Goal: Transaction & Acquisition: Purchase product/service

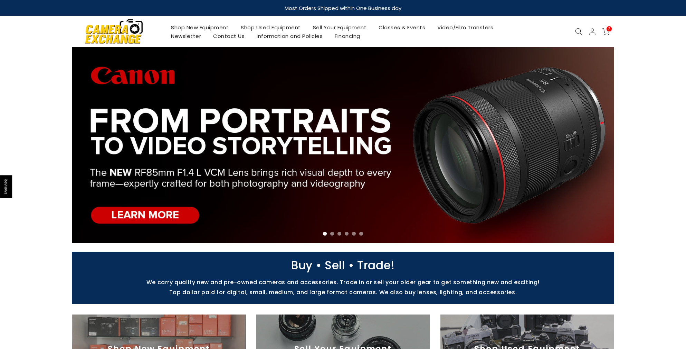
click at [273, 29] on link "Shop Used Equipment" at bounding box center [271, 27] width 72 height 9
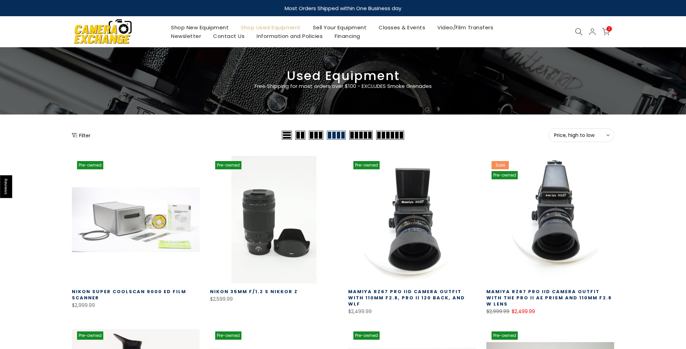
click at [81, 139] on div "Filter" at bounding box center [176, 135] width 208 height 14
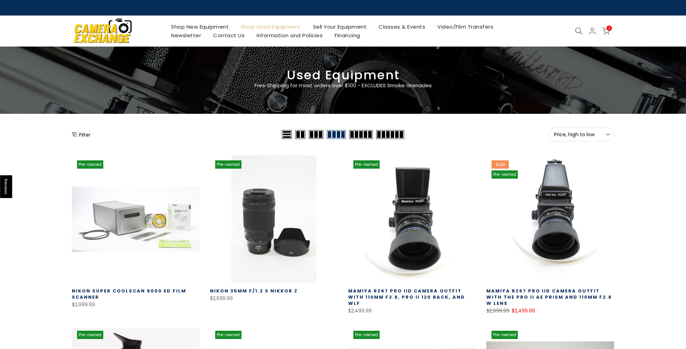
click at [82, 135] on button "Filter" at bounding box center [81, 134] width 19 height 7
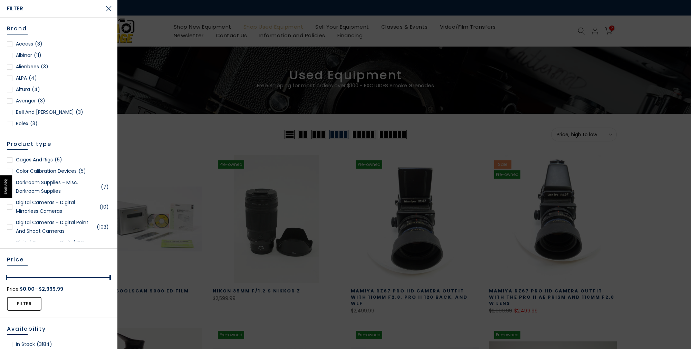
scroll to position [218, 0]
click at [70, 221] on link "Digital Cameras - Digital Point and Shoot Cameras (103)" at bounding box center [59, 225] width 104 height 17
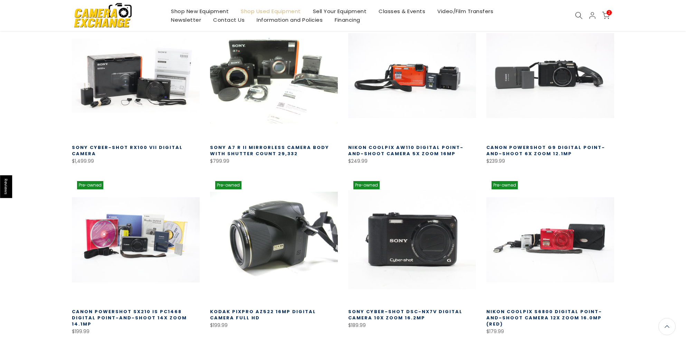
scroll to position [179, 0]
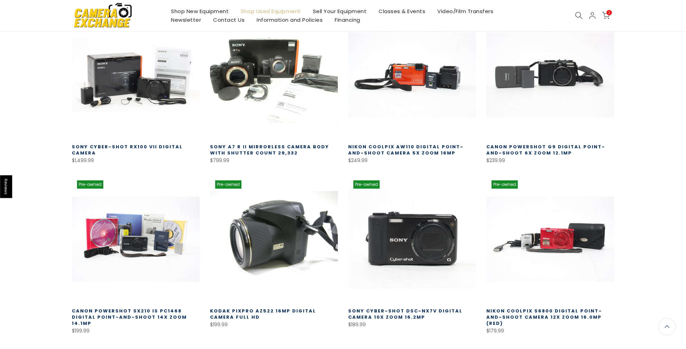
click at [425, 249] on link at bounding box center [412, 239] width 128 height 128
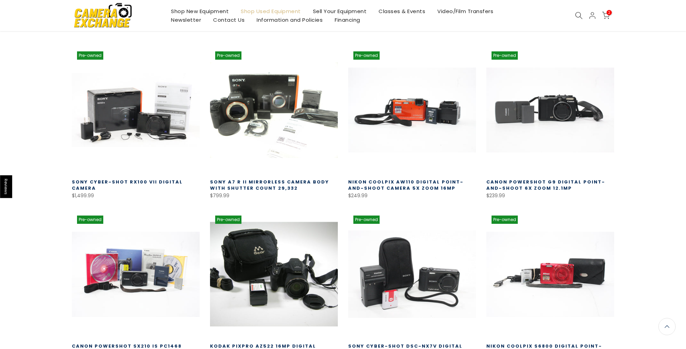
scroll to position [144, 0]
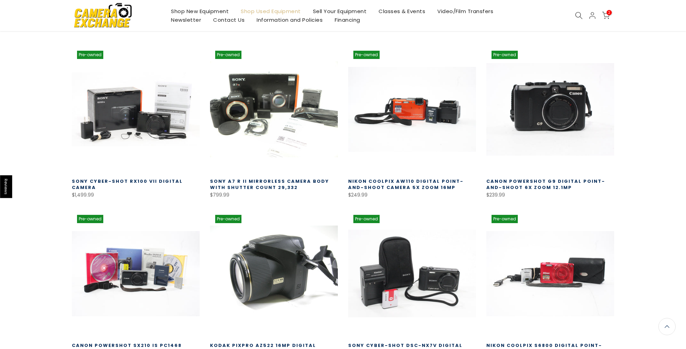
click at [579, 113] on link at bounding box center [550, 110] width 128 height 128
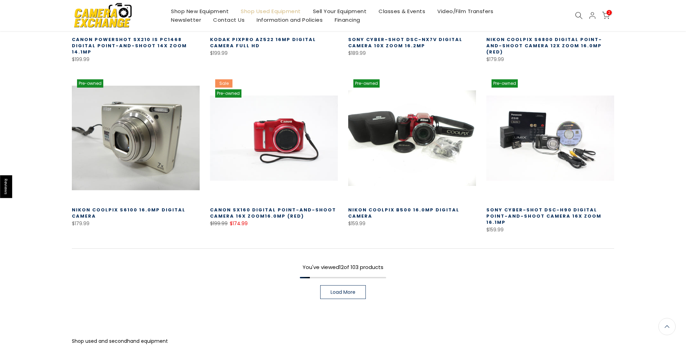
scroll to position [451, 0]
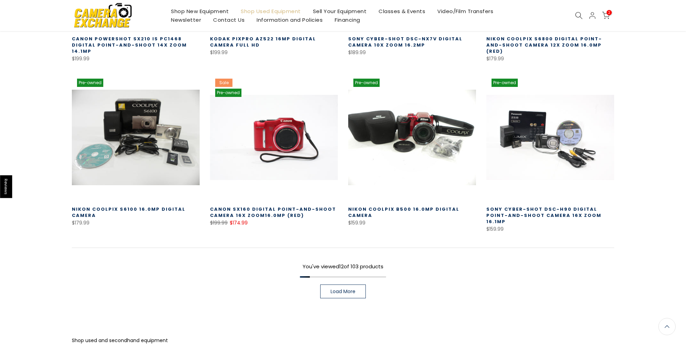
click at [341, 289] on span "Load More" at bounding box center [342, 291] width 25 height 5
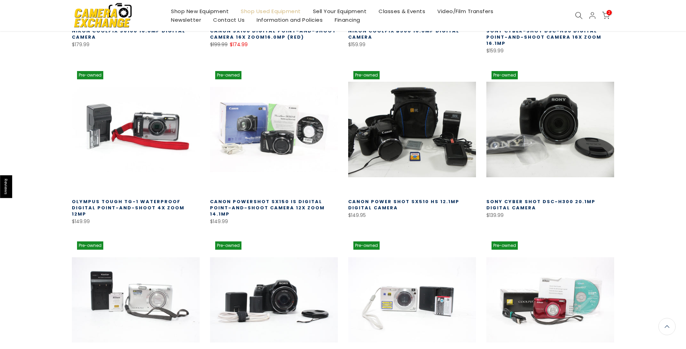
scroll to position [628, 0]
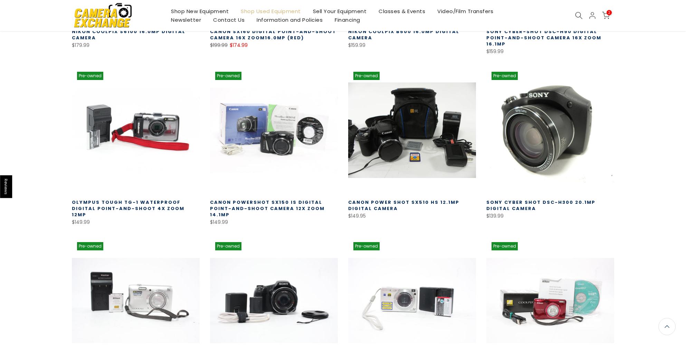
click at [556, 103] on link at bounding box center [550, 131] width 128 height 128
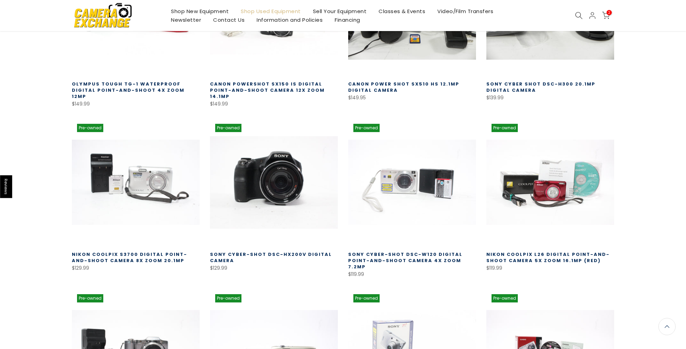
scroll to position [747, 0]
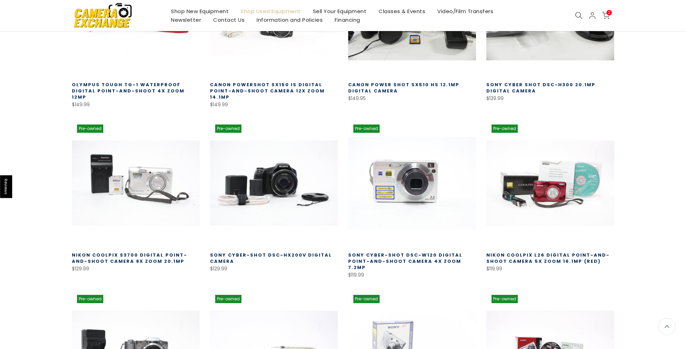
click at [422, 175] on link at bounding box center [412, 183] width 128 height 128
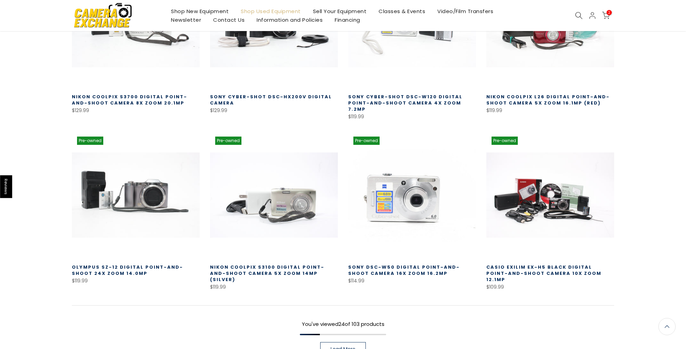
scroll to position [906, 0]
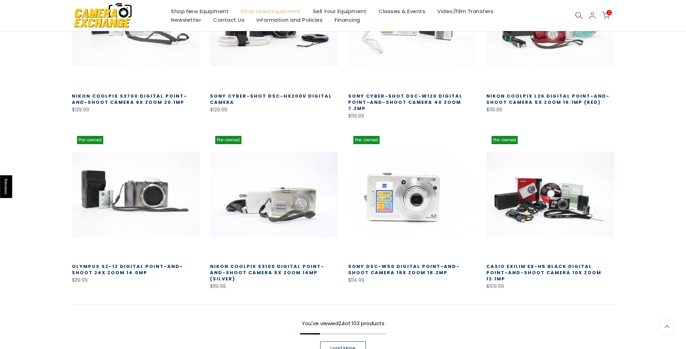
click at [415, 205] on link at bounding box center [412, 195] width 128 height 128
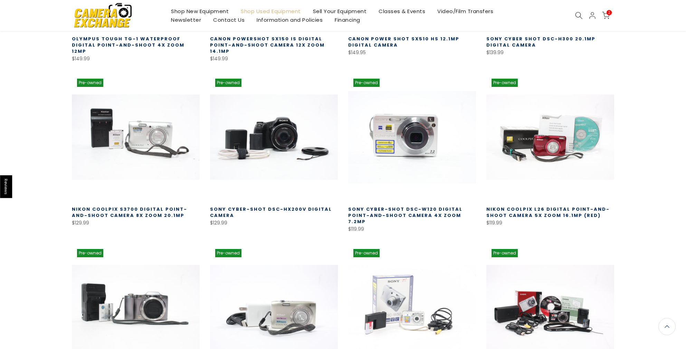
scroll to position [792, 0]
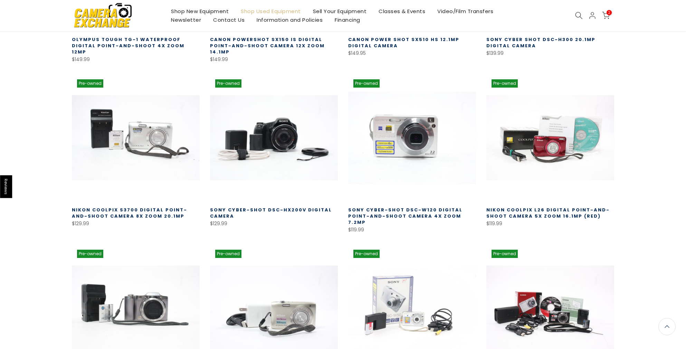
click at [417, 131] on link at bounding box center [412, 138] width 128 height 128
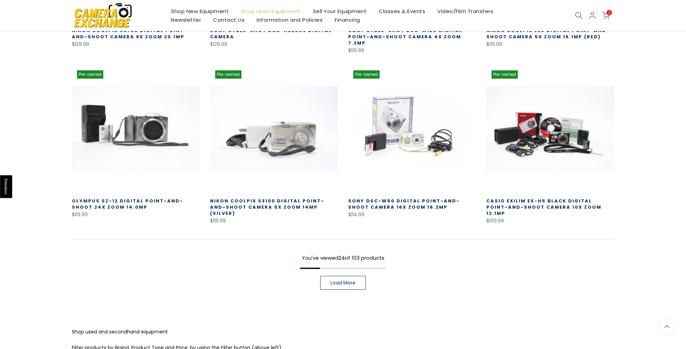
scroll to position [972, 0]
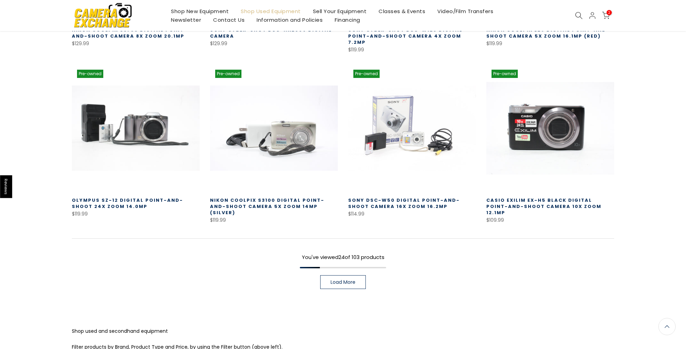
click at [559, 121] on link at bounding box center [550, 129] width 128 height 128
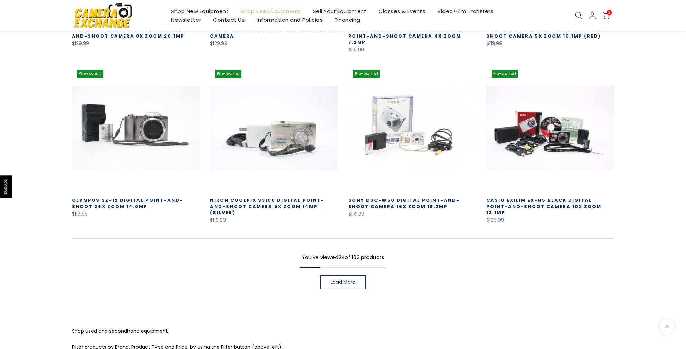
click at [351, 280] on span "Load More" at bounding box center [342, 282] width 25 height 5
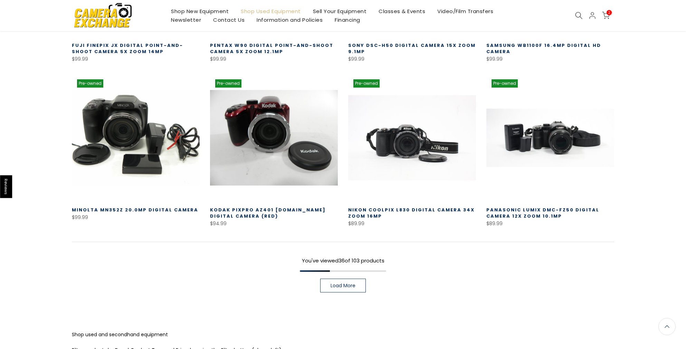
scroll to position [1505, 0]
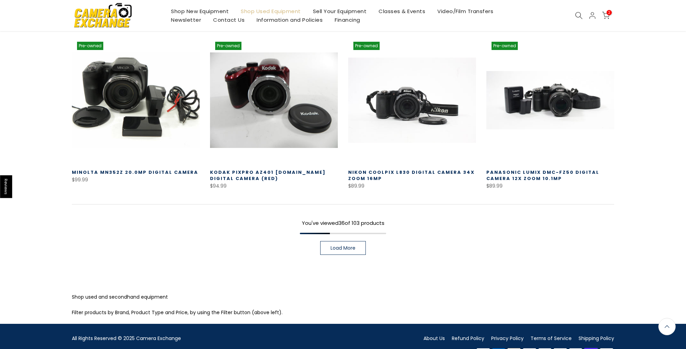
click at [336, 241] on link "Load More" at bounding box center [343, 248] width 46 height 14
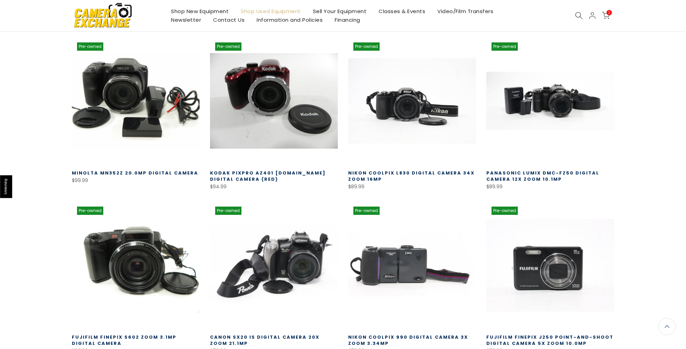
scroll to position [1506, 0]
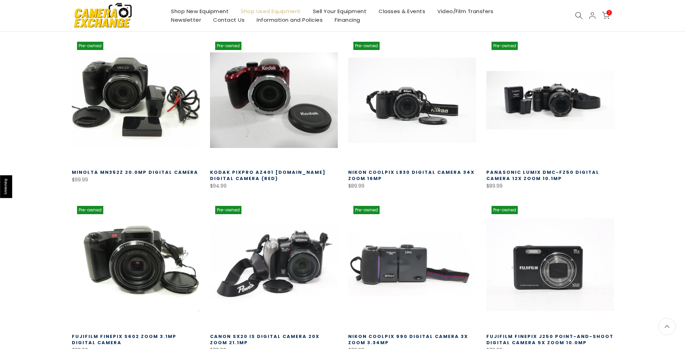
click at [567, 246] on link at bounding box center [550, 265] width 128 height 128
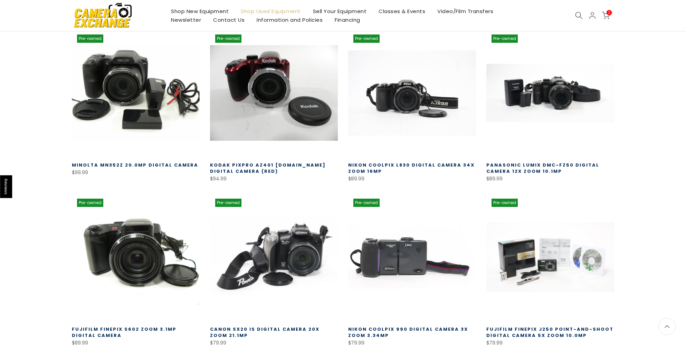
scroll to position [1534, 0]
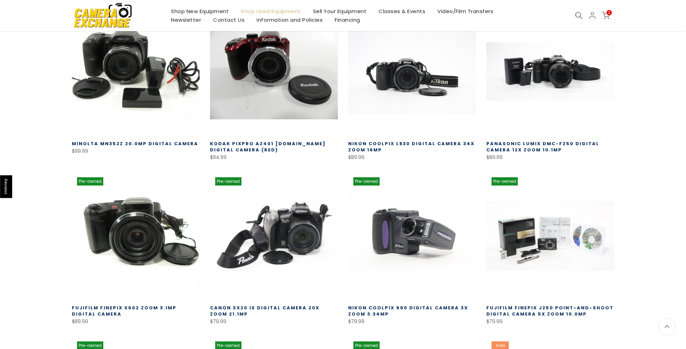
click at [421, 218] on link at bounding box center [412, 236] width 128 height 128
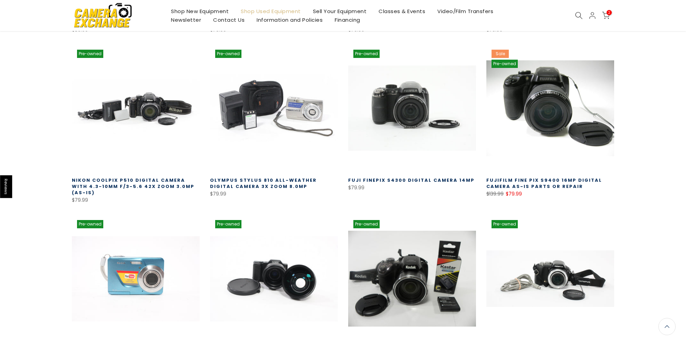
scroll to position [1826, 0]
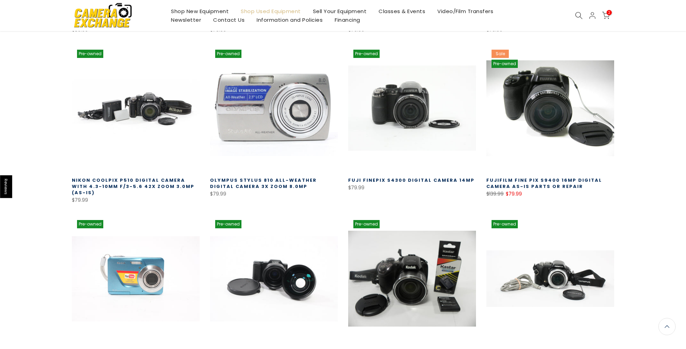
click at [311, 83] on link at bounding box center [274, 109] width 128 height 128
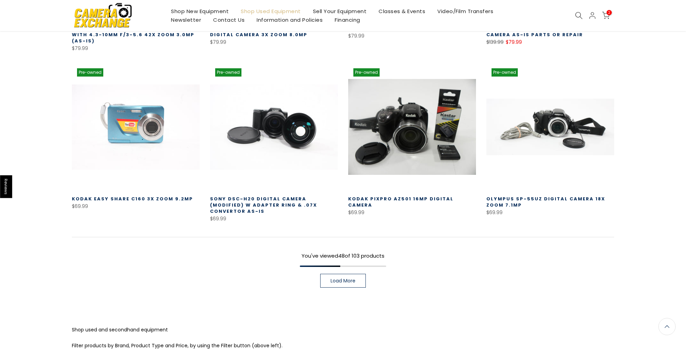
scroll to position [1979, 0]
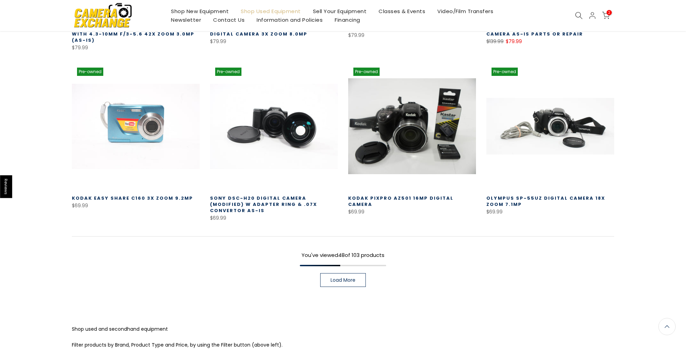
click at [337, 278] on span "Load More" at bounding box center [342, 280] width 25 height 5
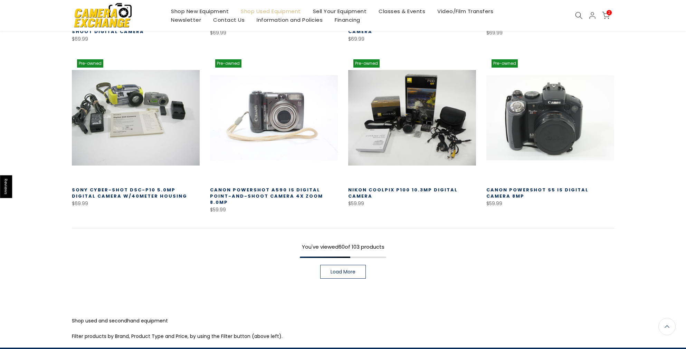
scroll to position [2492, 0]
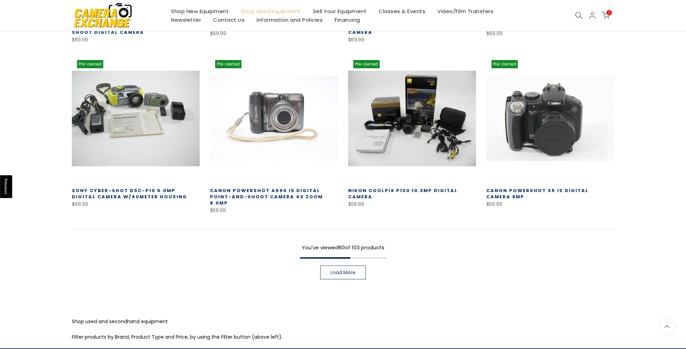
click at [348, 270] on span "Load More" at bounding box center [342, 272] width 25 height 5
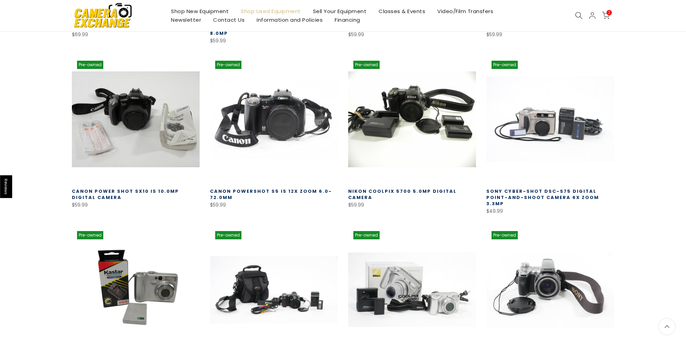
scroll to position [2661, 0]
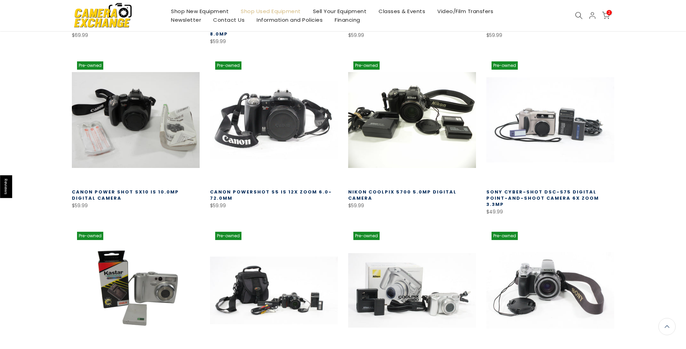
click at [575, 189] on link "Sony Cyber-shot DSC-S75 Digital Point-and-Shoot Camera 6x Zoom 3.3mp" at bounding box center [542, 198] width 113 height 19
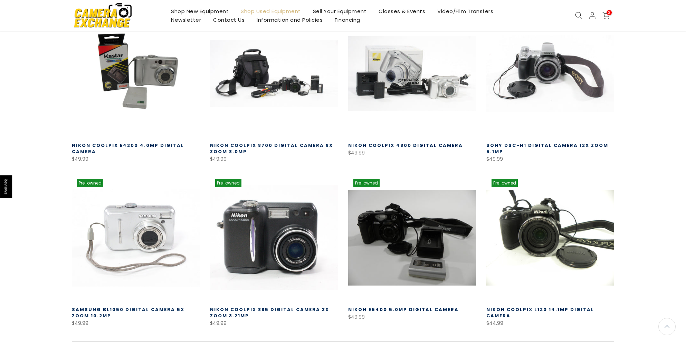
scroll to position [2880, 0]
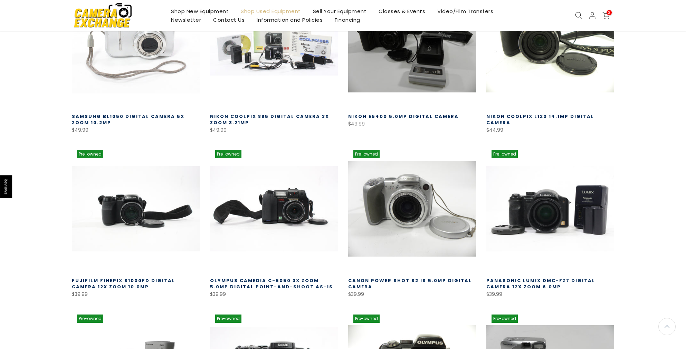
scroll to position [3071, 0]
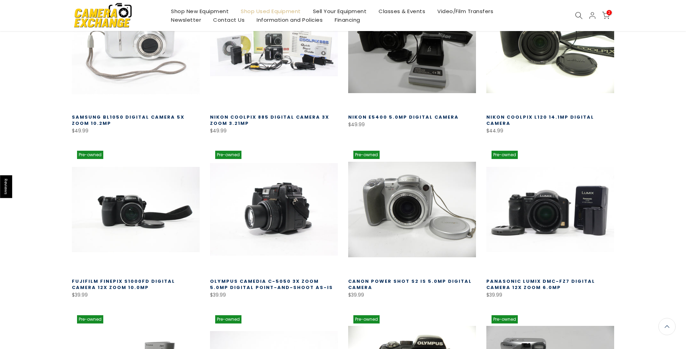
click at [297, 163] on link at bounding box center [274, 210] width 128 height 128
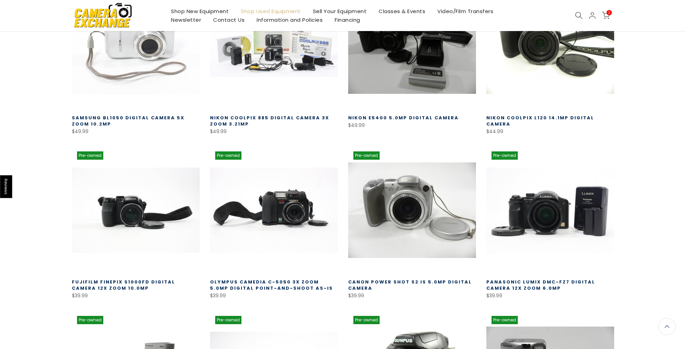
scroll to position [3072, 0]
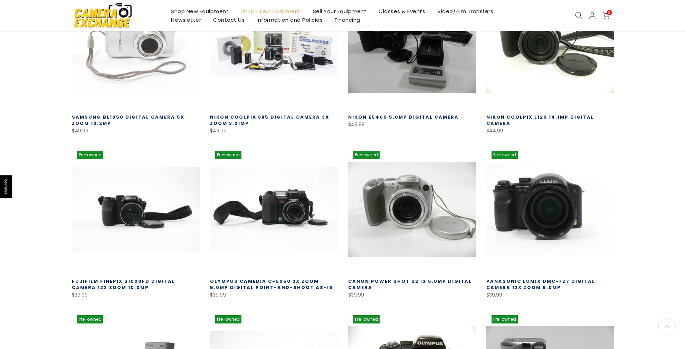
click at [550, 154] on link at bounding box center [550, 210] width 128 height 128
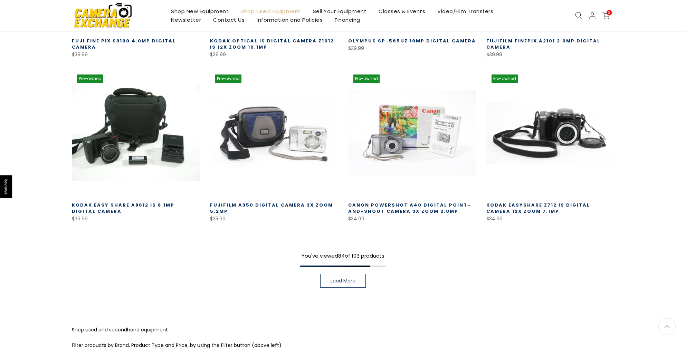
scroll to position [3478, 0]
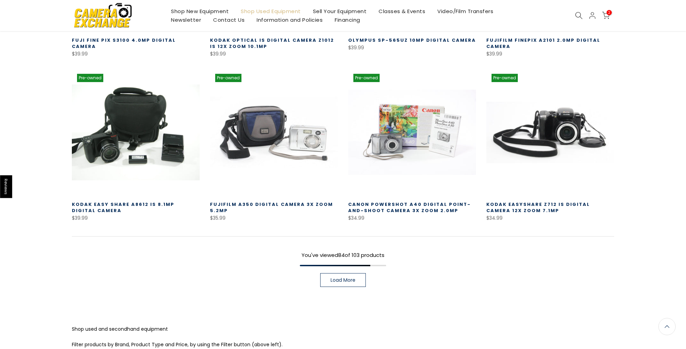
click at [338, 278] on span "Load More" at bounding box center [342, 280] width 25 height 5
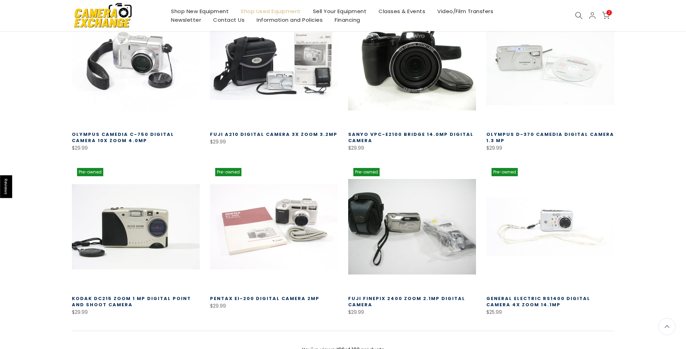
scroll to position [3875, 0]
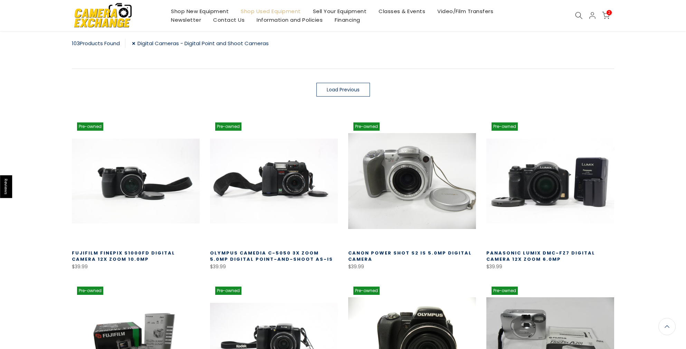
scroll to position [122, 0]
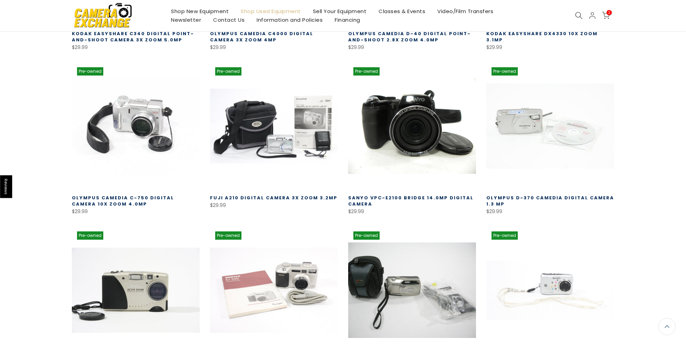
scroll to position [549, 0]
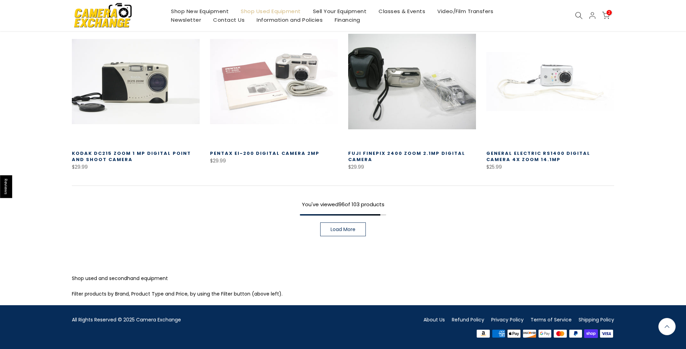
click at [336, 231] on span "Load More" at bounding box center [342, 229] width 25 height 5
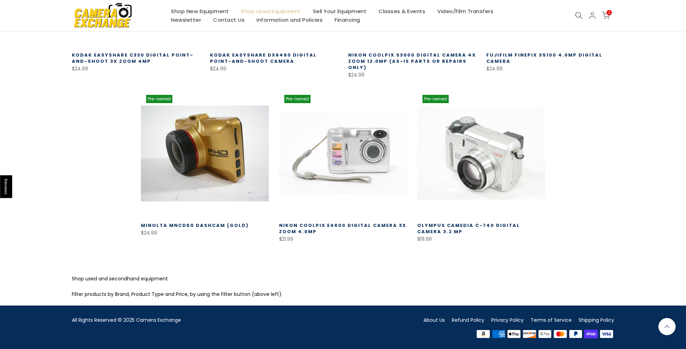
scroll to position [813, 0]
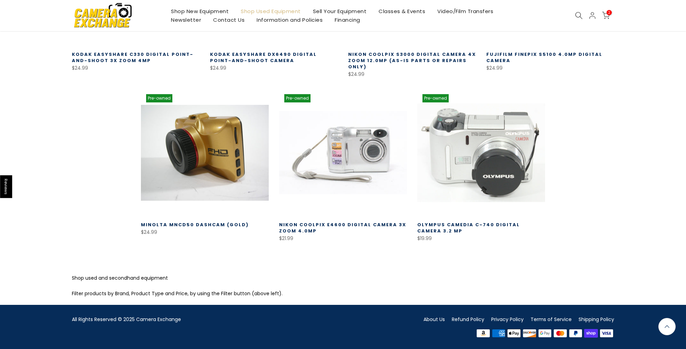
click at [123, 21] on img at bounding box center [103, 15] width 59 height 30
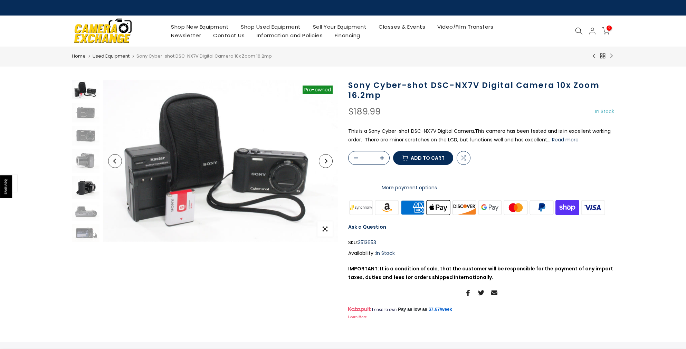
click at [89, 191] on img at bounding box center [86, 187] width 28 height 23
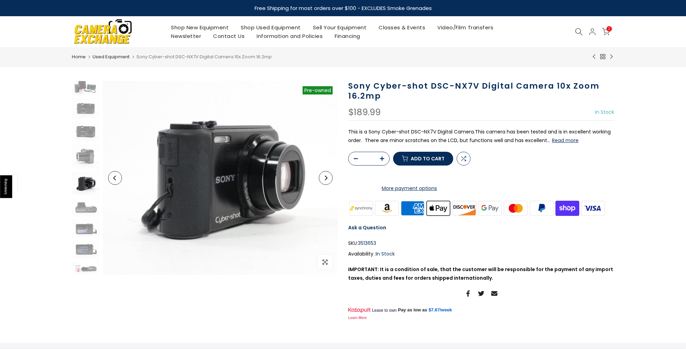
scroll to position [5, 0]
click at [80, 228] on img at bounding box center [86, 229] width 28 height 18
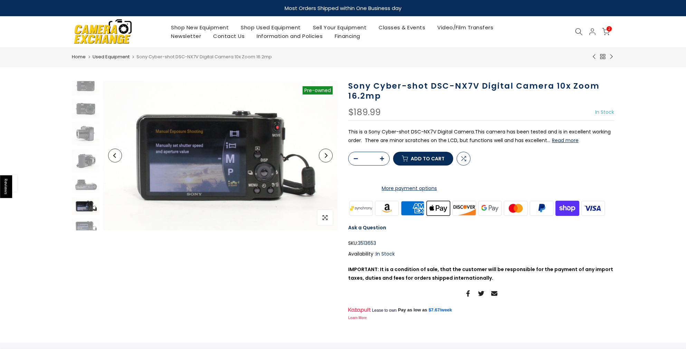
scroll to position [49, 0]
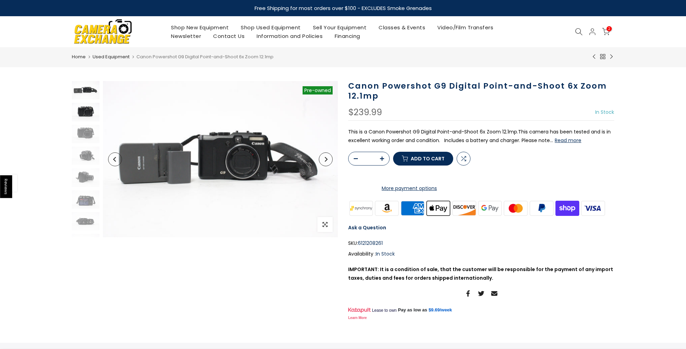
click at [81, 112] on img at bounding box center [86, 112] width 28 height 18
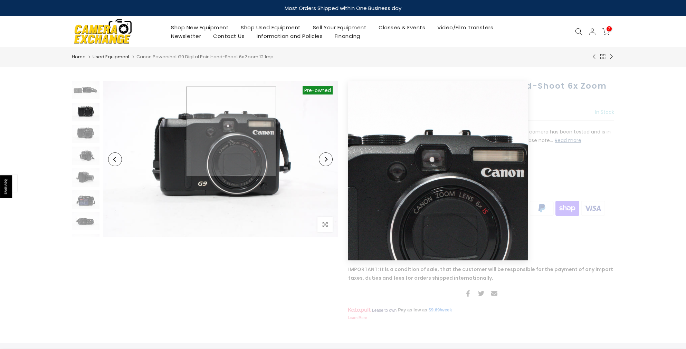
click at [231, 132] on img at bounding box center [220, 159] width 235 height 156
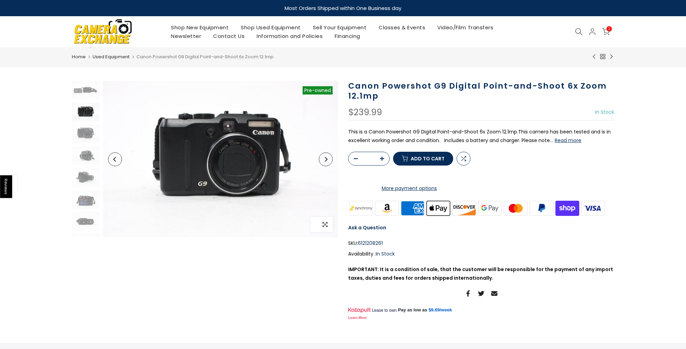
click at [327, 226] on icon "button" at bounding box center [325, 224] width 5 height 5
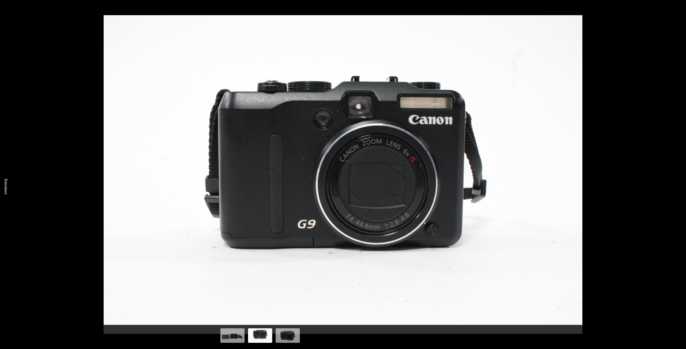
click at [328, 136] on img at bounding box center [343, 174] width 479 height 319
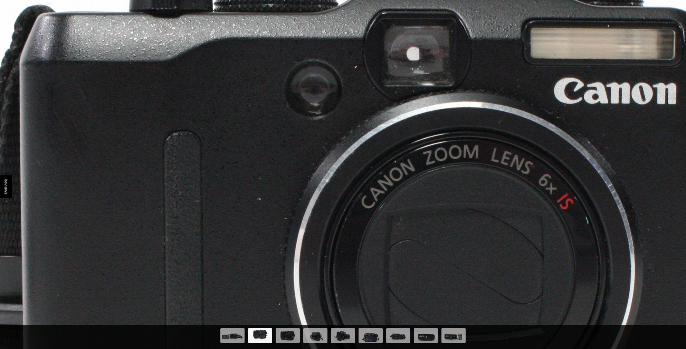
click at [328, 136] on img at bounding box center [370, 245] width 1342 height 895
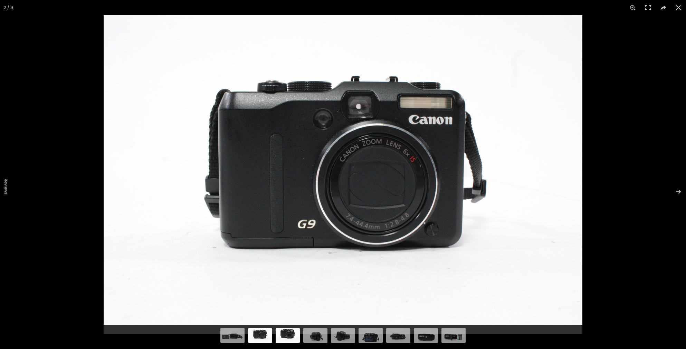
click at [289, 331] on img at bounding box center [288, 335] width 24 height 16
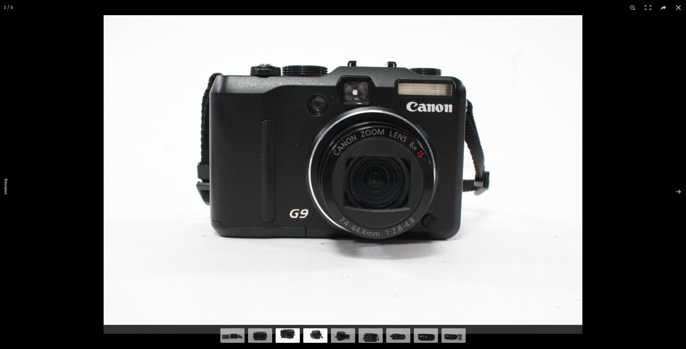
click at [316, 336] on img at bounding box center [315, 335] width 24 height 16
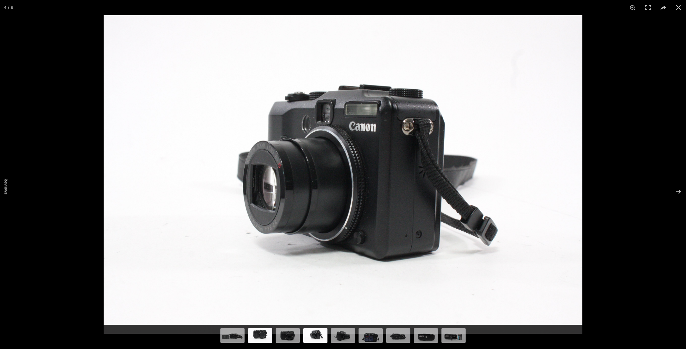
click at [260, 337] on img at bounding box center [260, 335] width 24 height 16
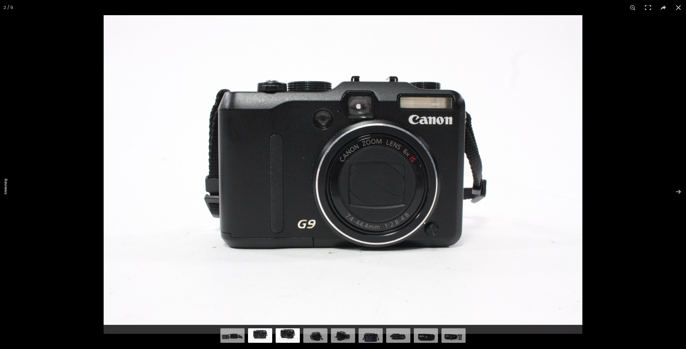
click at [289, 336] on img at bounding box center [288, 335] width 24 height 16
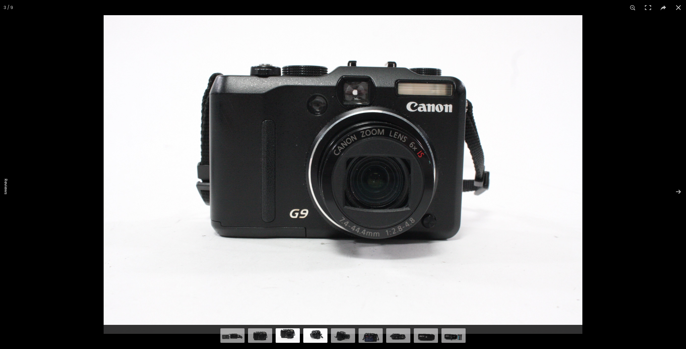
click at [325, 335] on img at bounding box center [315, 335] width 24 height 16
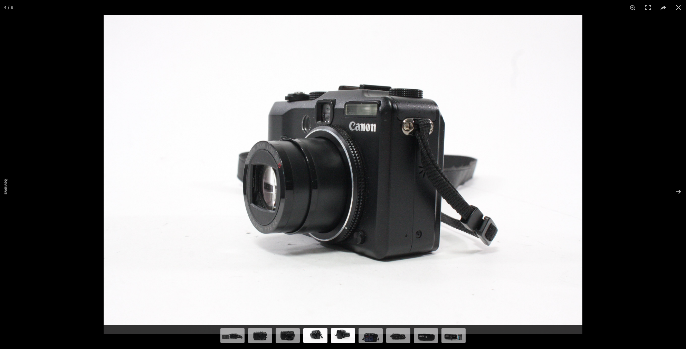
click at [333, 336] on img at bounding box center [343, 335] width 24 height 16
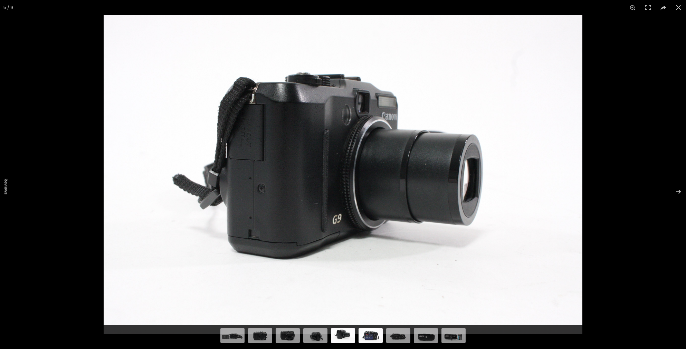
click at [374, 339] on img at bounding box center [370, 335] width 24 height 16
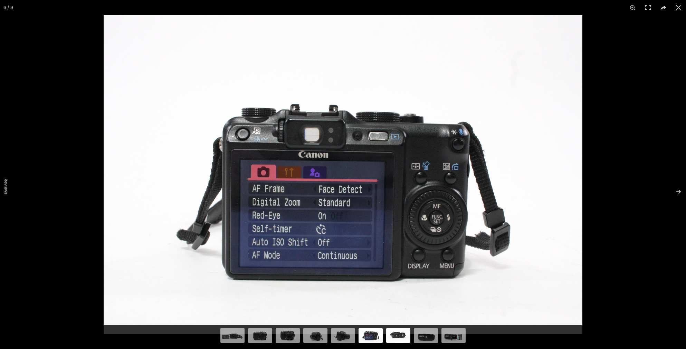
click at [398, 340] on img at bounding box center [398, 335] width 24 height 16
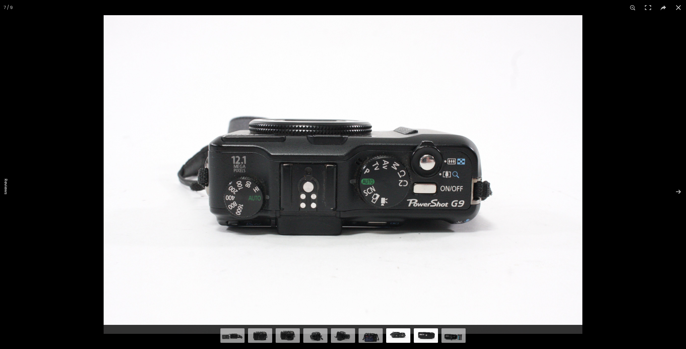
click at [431, 334] on img at bounding box center [426, 335] width 24 height 16
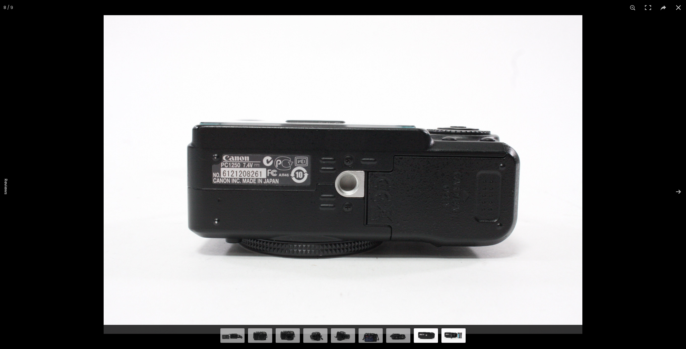
click at [457, 333] on img at bounding box center [453, 335] width 24 height 16
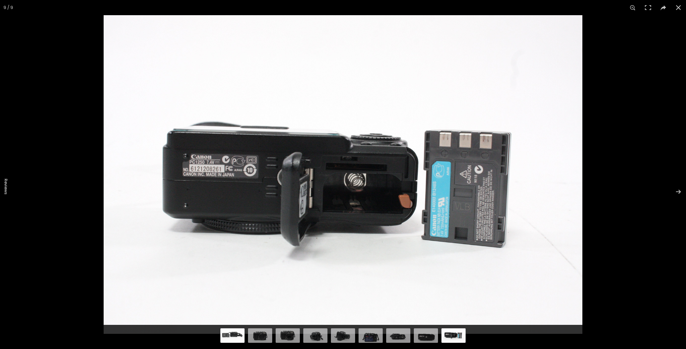
click at [235, 336] on img at bounding box center [232, 335] width 24 height 16
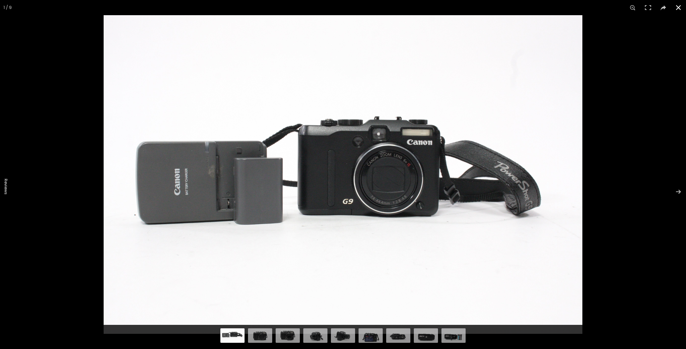
click at [678, 7] on button at bounding box center [678, 7] width 15 height 15
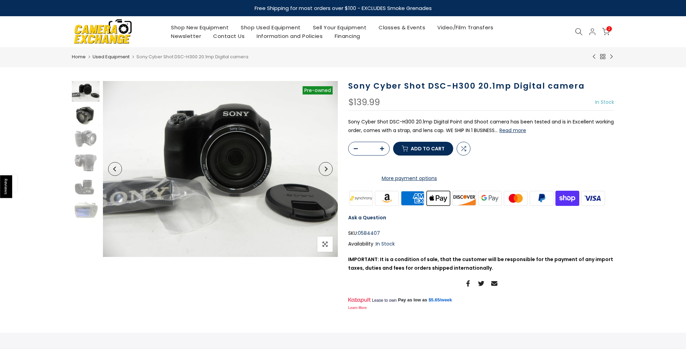
click at [81, 115] on img at bounding box center [86, 115] width 28 height 21
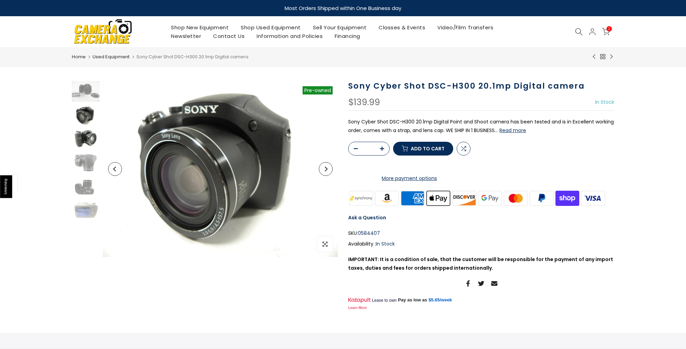
click at [95, 137] on img at bounding box center [86, 139] width 28 height 21
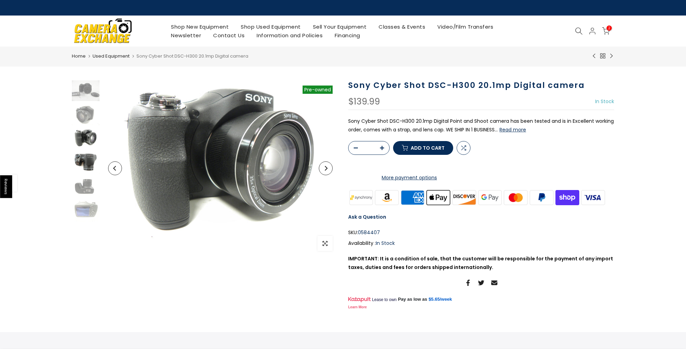
click at [88, 171] on img at bounding box center [86, 163] width 28 height 21
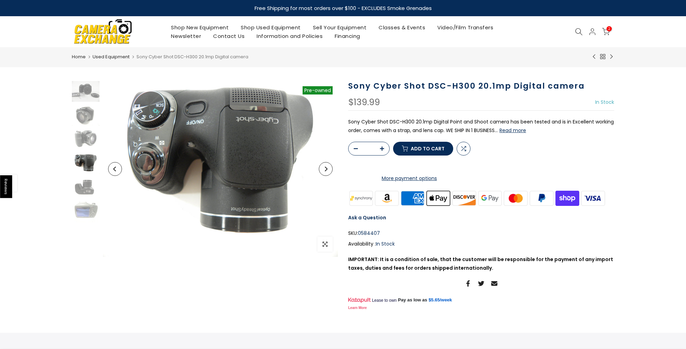
scroll to position [1, 0]
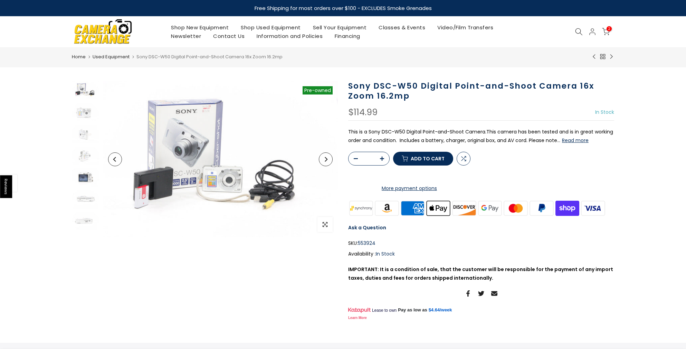
click at [83, 179] on img at bounding box center [86, 178] width 28 height 18
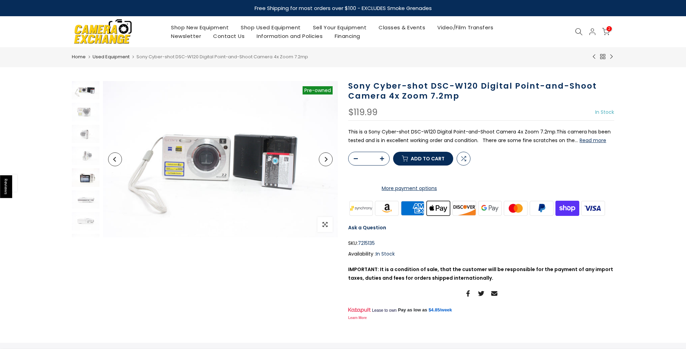
click at [83, 177] on img at bounding box center [86, 178] width 28 height 18
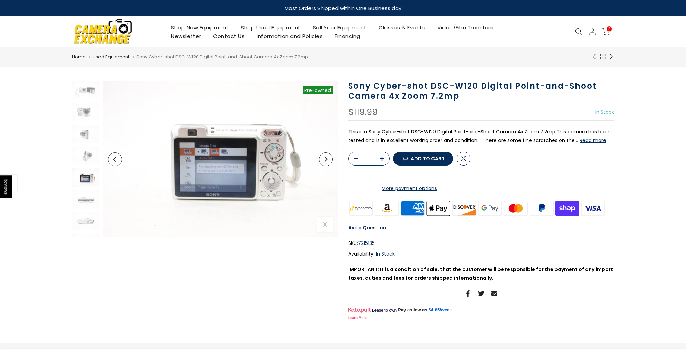
scroll to position [15, 0]
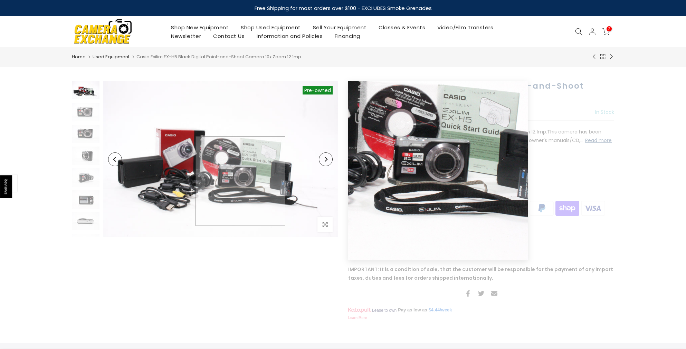
click at [240, 181] on img at bounding box center [220, 159] width 235 height 156
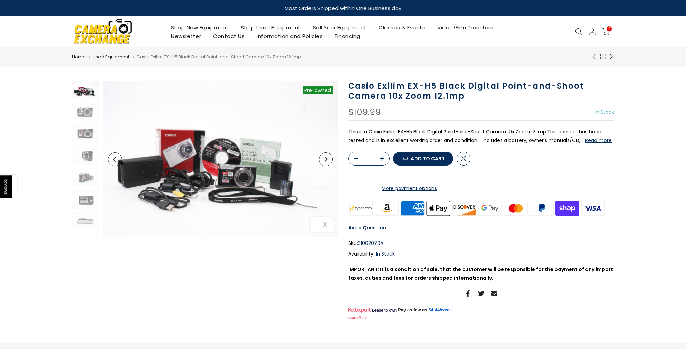
click at [329, 225] on span "button" at bounding box center [324, 224] width 15 height 15
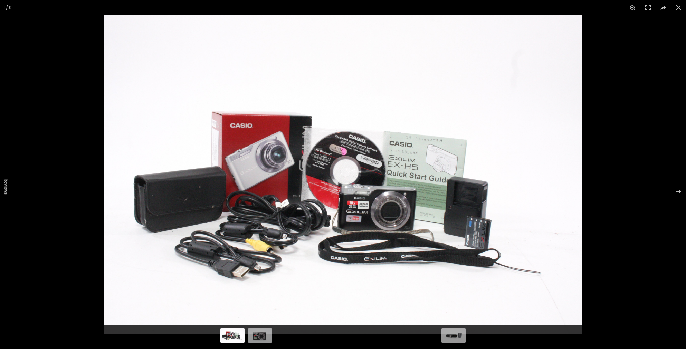
click at [362, 206] on img at bounding box center [343, 174] width 479 height 319
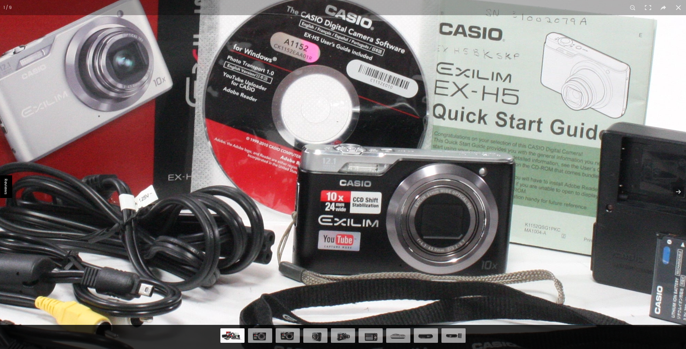
click at [363, 220] on img at bounding box center [308, 117] width 1342 height 895
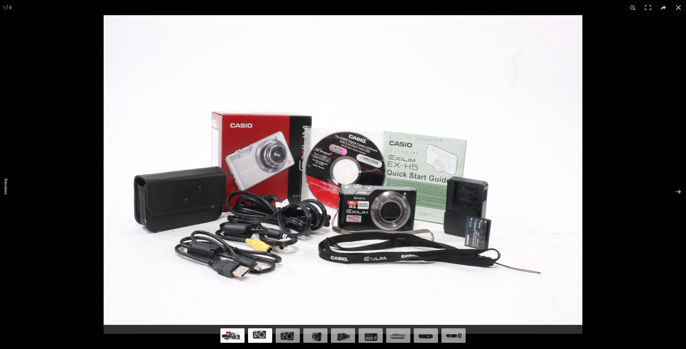
click at [266, 335] on img at bounding box center [260, 335] width 24 height 16
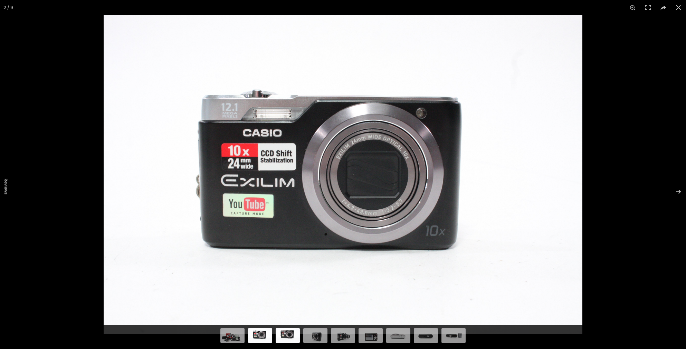
click at [291, 336] on img at bounding box center [288, 335] width 24 height 16
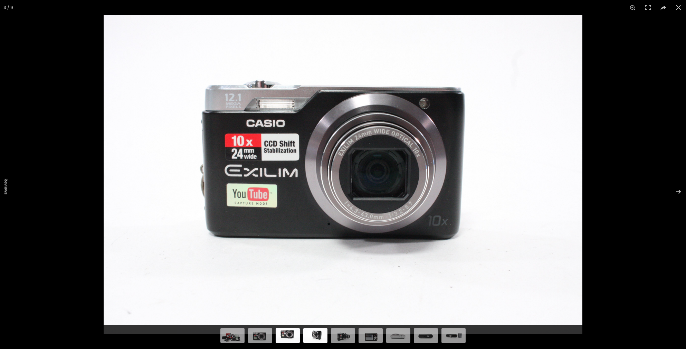
click at [312, 335] on img at bounding box center [315, 335] width 24 height 16
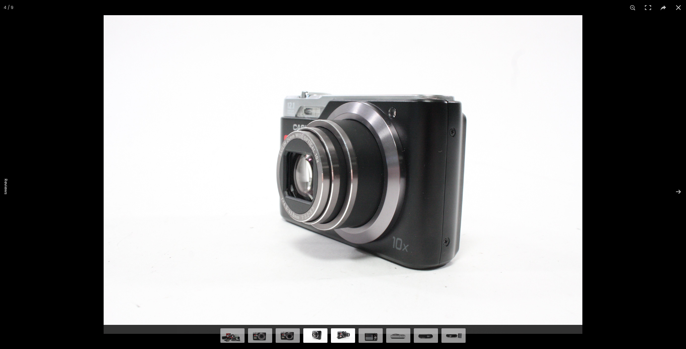
click at [336, 336] on img at bounding box center [343, 335] width 24 height 16
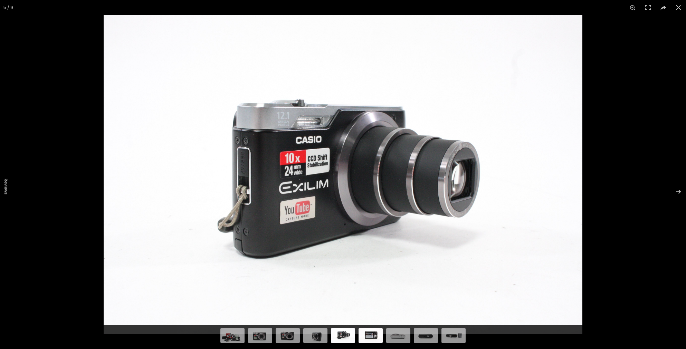
click at [371, 338] on img at bounding box center [370, 335] width 24 height 16
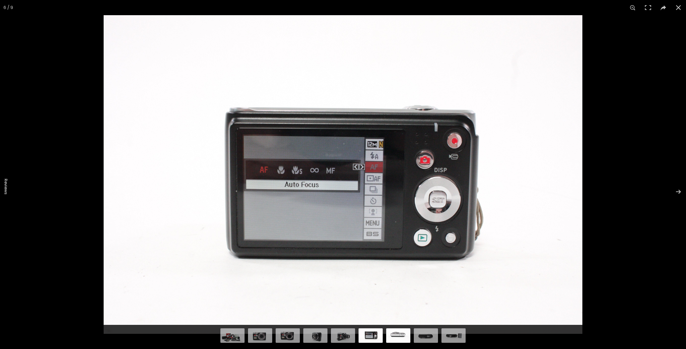
click at [400, 335] on img at bounding box center [398, 335] width 24 height 16
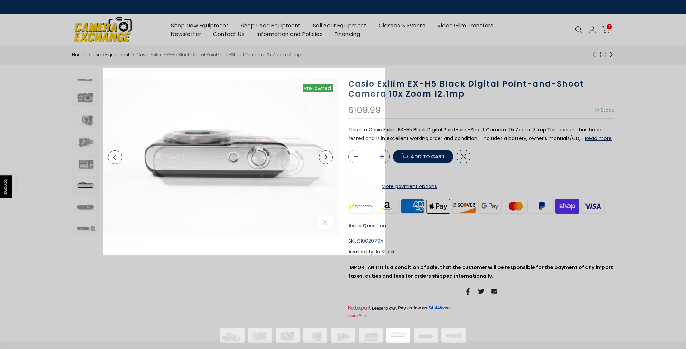
scroll to position [37, 0]
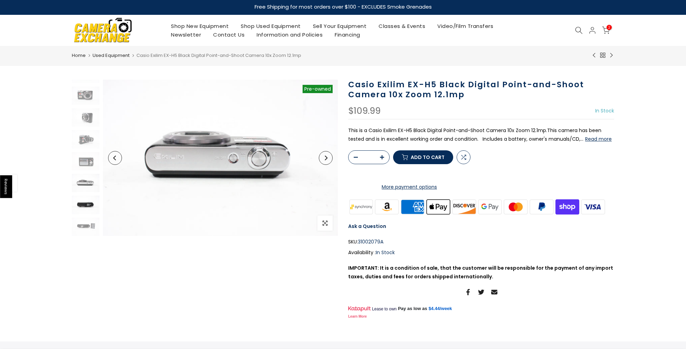
click at [85, 204] on img at bounding box center [86, 205] width 28 height 18
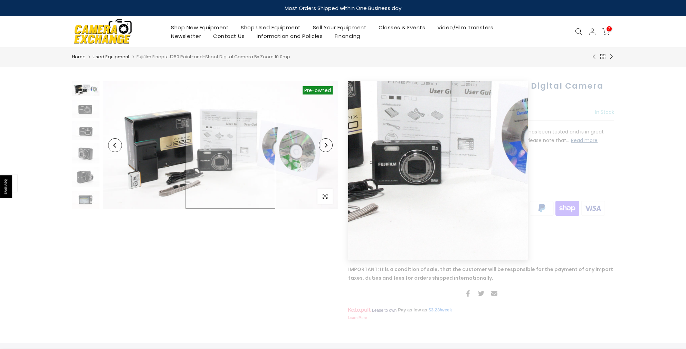
click at [230, 164] on img at bounding box center [220, 145] width 235 height 128
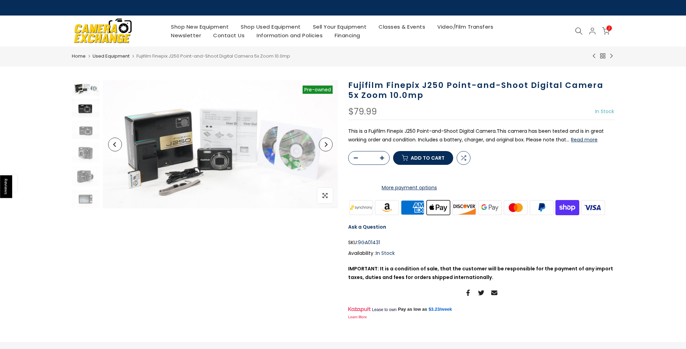
click at [84, 109] on img at bounding box center [86, 108] width 28 height 18
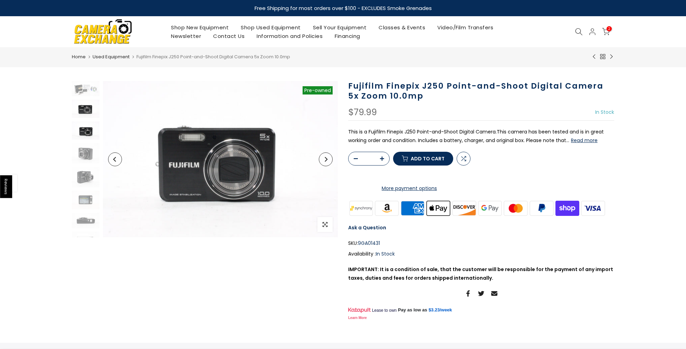
click at [85, 130] on img at bounding box center [86, 131] width 28 height 18
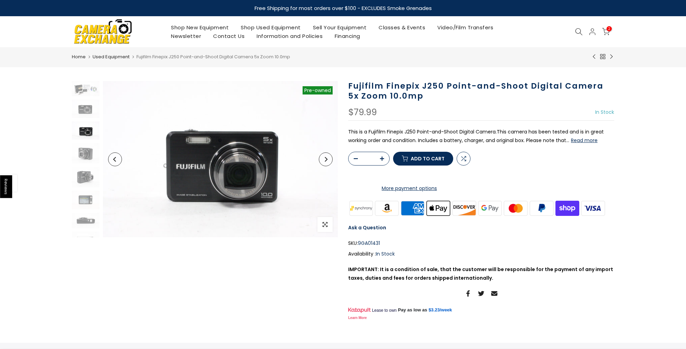
scroll to position [6, 0]
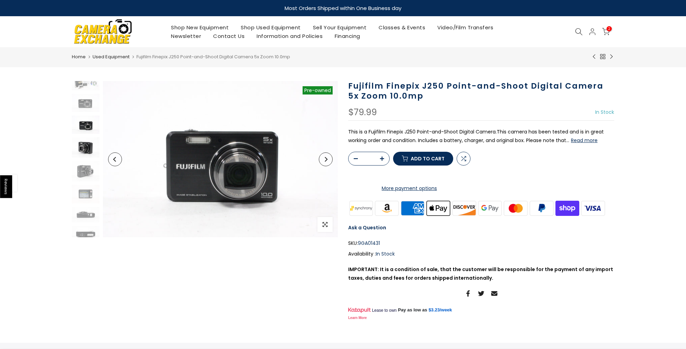
click at [86, 150] on img at bounding box center [86, 147] width 28 height 20
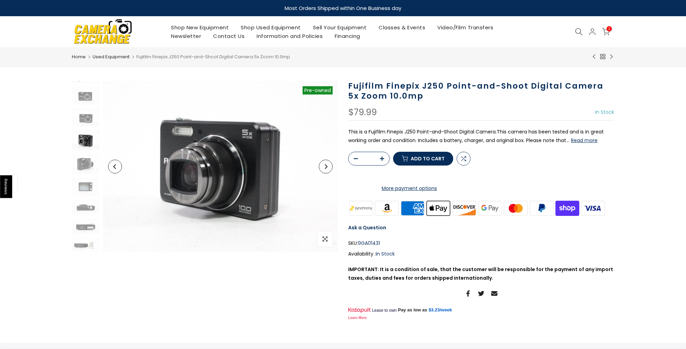
scroll to position [13, 0]
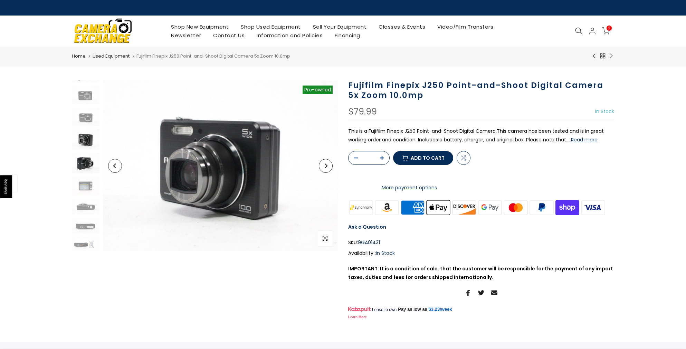
click at [90, 164] on img at bounding box center [86, 163] width 28 height 21
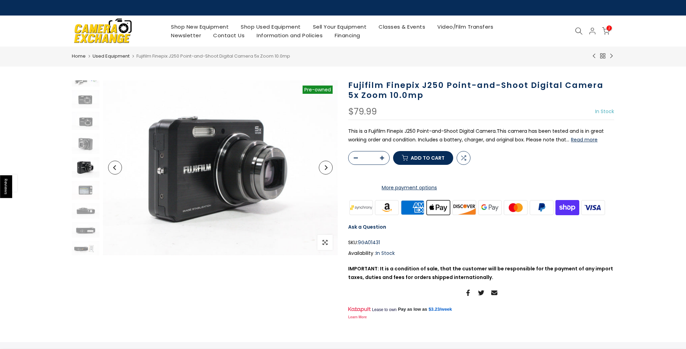
scroll to position [9, 0]
click at [95, 191] on img at bounding box center [86, 190] width 28 height 18
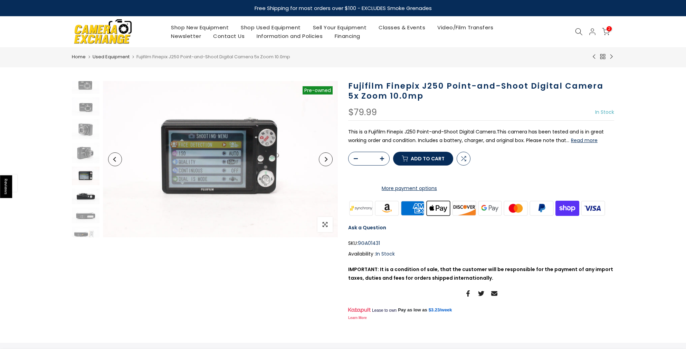
scroll to position [28, 0]
click at [92, 192] on img at bounding box center [86, 193] width 28 height 16
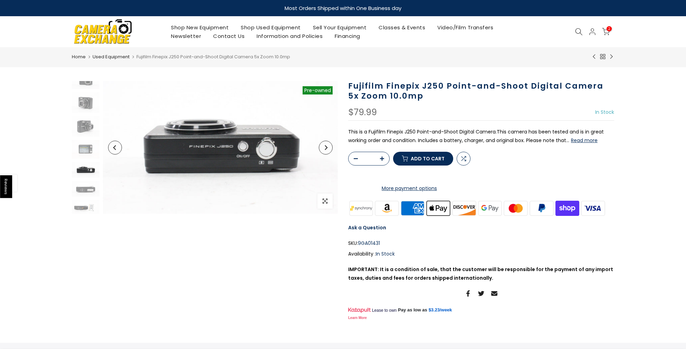
scroll to position [51, 0]
click at [90, 189] on img at bounding box center [86, 189] width 28 height 16
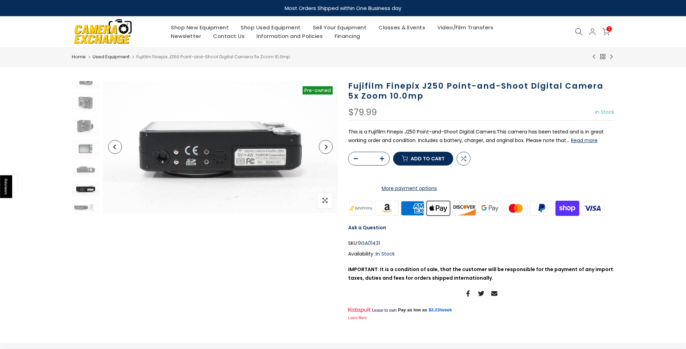
scroll to position [52, 0]
drag, startPoint x: 349, startPoint y: 87, endPoint x: 444, endPoint y: 89, distance: 95.0
click at [444, 89] on h1 "Fujifilm Finepix J250 Point-and-Shoot Digital Camera 5x Zoom 10.0mp" at bounding box center [481, 91] width 266 height 20
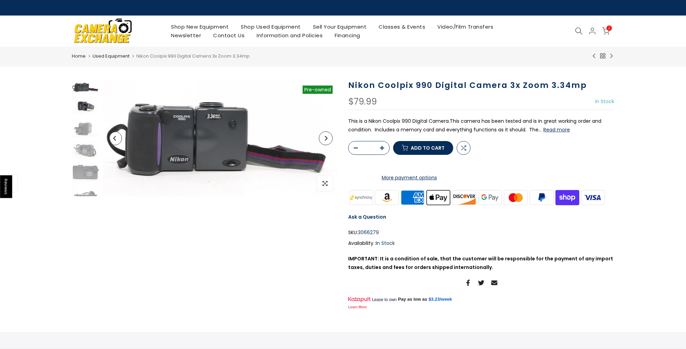
click at [84, 103] on img at bounding box center [86, 107] width 28 height 18
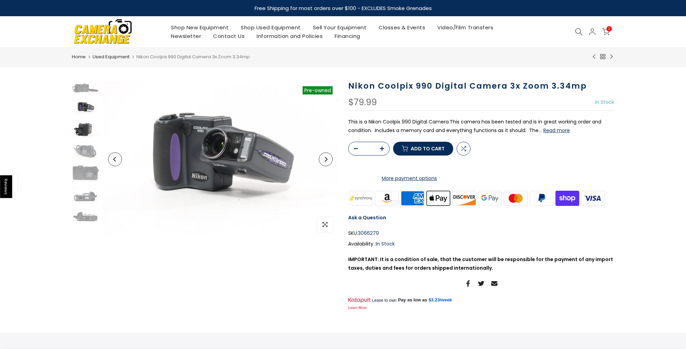
click at [84, 130] on img at bounding box center [86, 129] width 28 height 18
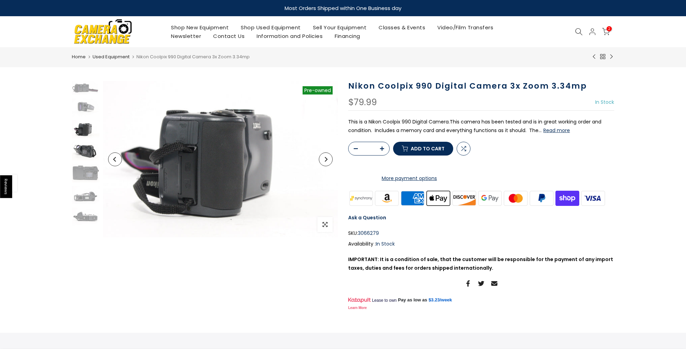
click at [86, 156] on img at bounding box center [86, 151] width 28 height 18
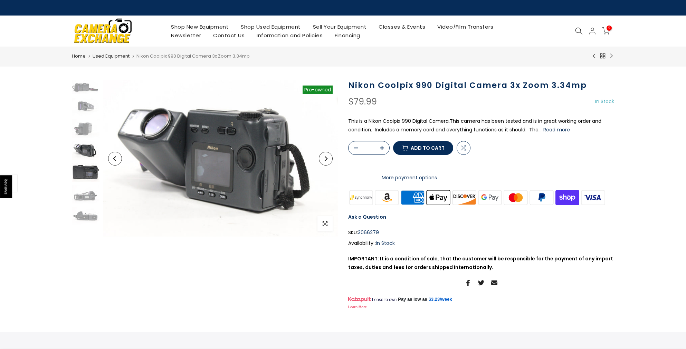
click at [89, 173] on img at bounding box center [86, 172] width 28 height 19
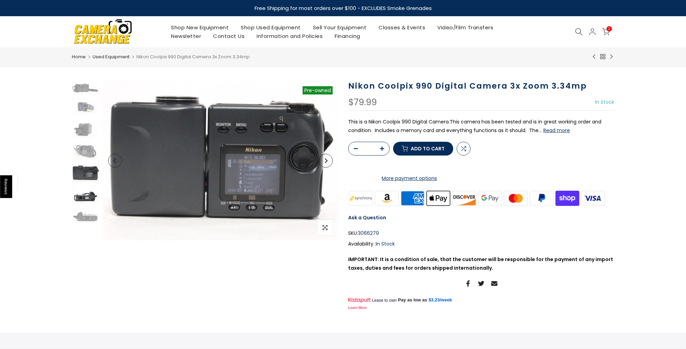
click at [93, 199] on img at bounding box center [86, 195] width 28 height 18
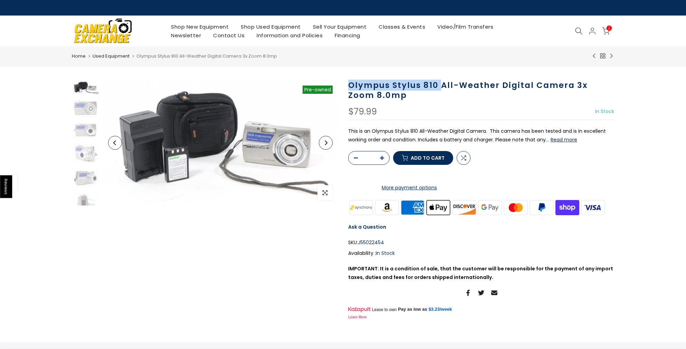
drag, startPoint x: 346, startPoint y: 86, endPoint x: 440, endPoint y: 88, distance: 94.0
click at [440, 88] on div "Olympus Stylus 810 All-Weather Digital Camera 3x Zoom 8.0mp $79.99 In Stock Pre…" at bounding box center [481, 200] width 276 height 241
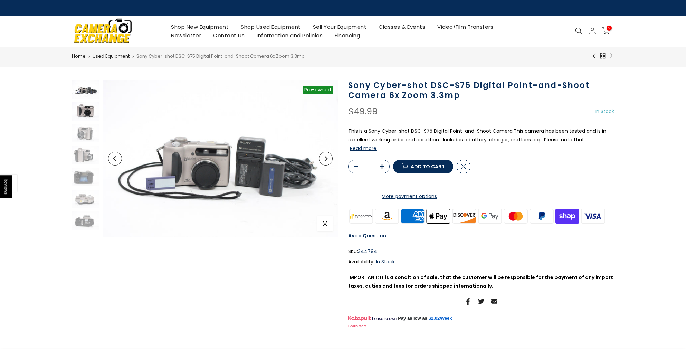
click at [82, 111] on img at bounding box center [86, 111] width 28 height 18
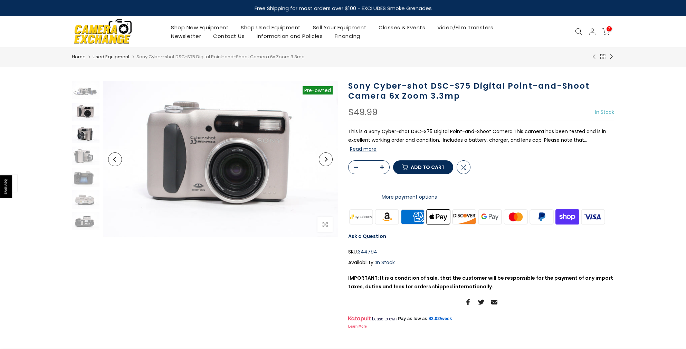
click at [85, 128] on img at bounding box center [86, 134] width 28 height 18
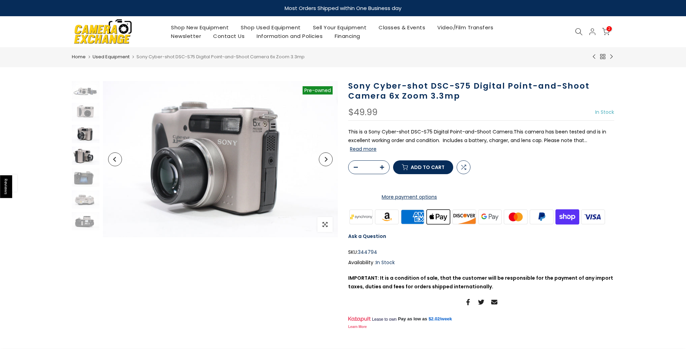
click at [91, 156] on img at bounding box center [86, 156] width 28 height 18
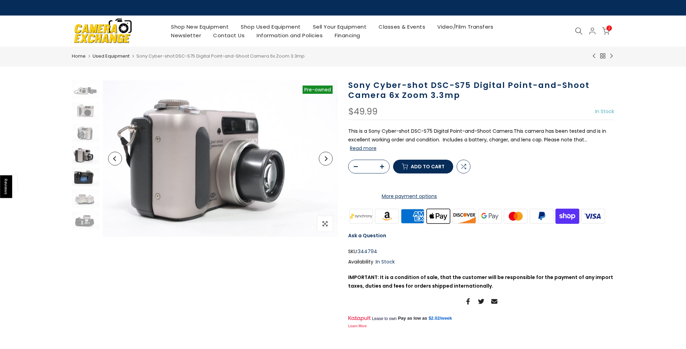
click at [89, 179] on img at bounding box center [86, 177] width 28 height 18
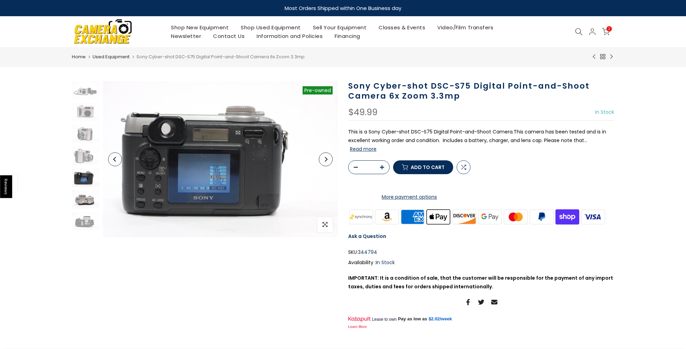
click at [89, 198] on img at bounding box center [86, 200] width 28 height 18
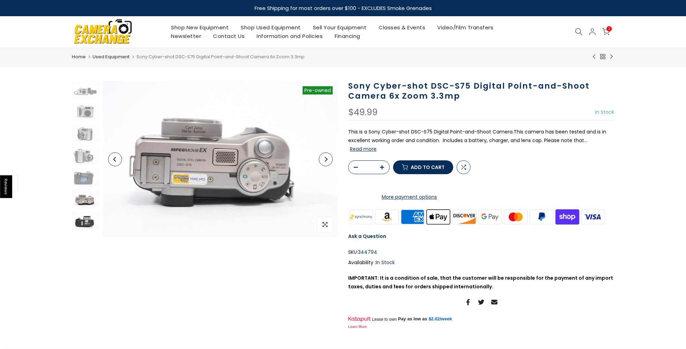
click at [90, 228] on img at bounding box center [86, 221] width 28 height 18
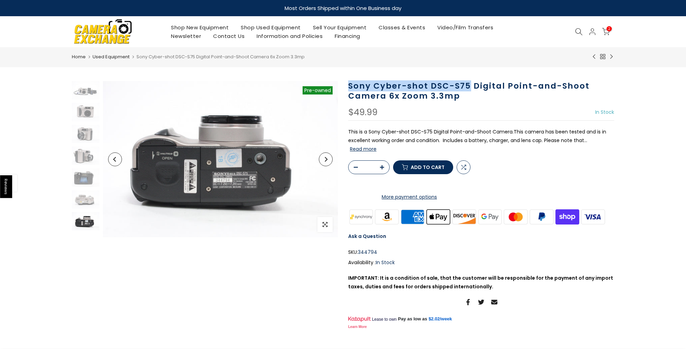
drag, startPoint x: 348, startPoint y: 84, endPoint x: 469, endPoint y: 88, distance: 120.9
click at [469, 88] on h1 "Sony Cyber-shot DSC-S75 Digital Point-and-Shoot Camera 6x Zoom 3.3mp" at bounding box center [481, 91] width 266 height 20
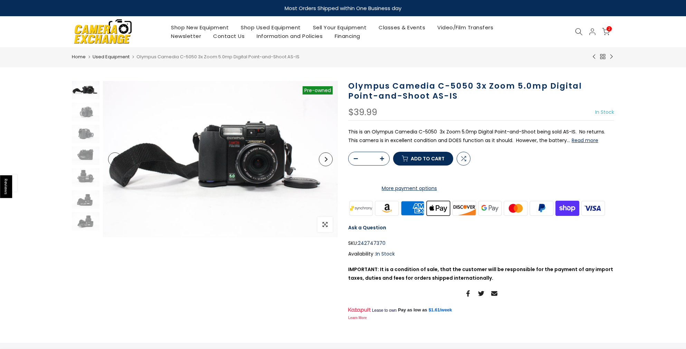
click at [257, 145] on img at bounding box center [220, 159] width 235 height 156
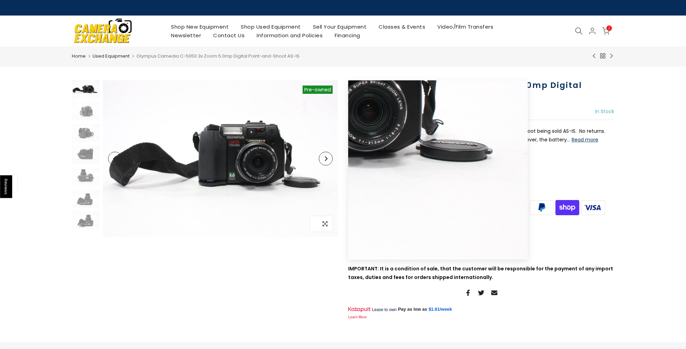
click at [330, 226] on span "button" at bounding box center [324, 223] width 15 height 15
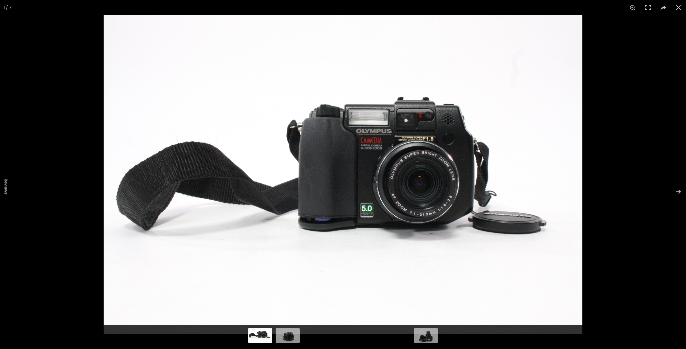
scroll to position [1, 0]
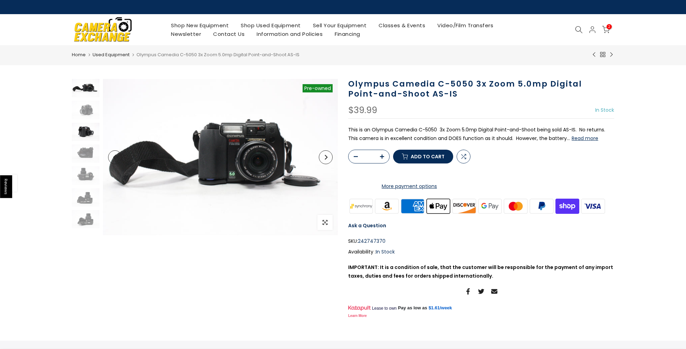
click at [84, 130] on img at bounding box center [86, 132] width 28 height 18
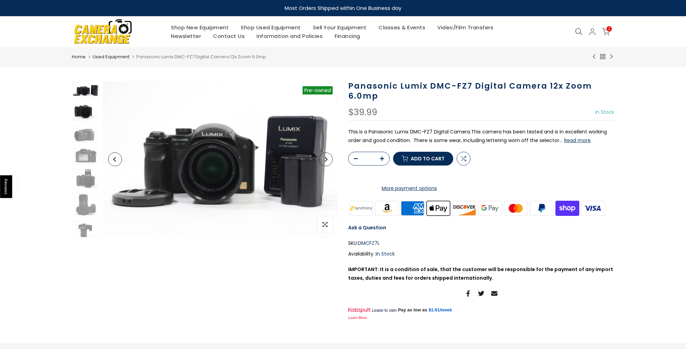
click at [78, 109] on img at bounding box center [86, 112] width 28 height 18
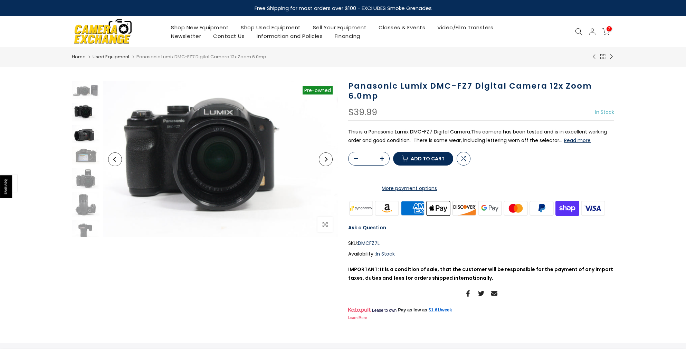
click at [83, 137] on img at bounding box center [86, 134] width 28 height 18
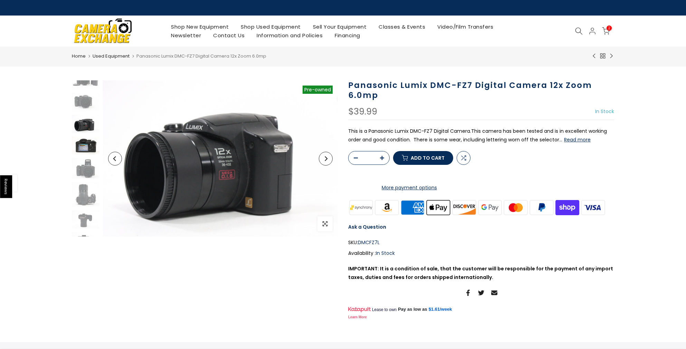
scroll to position [8, 0]
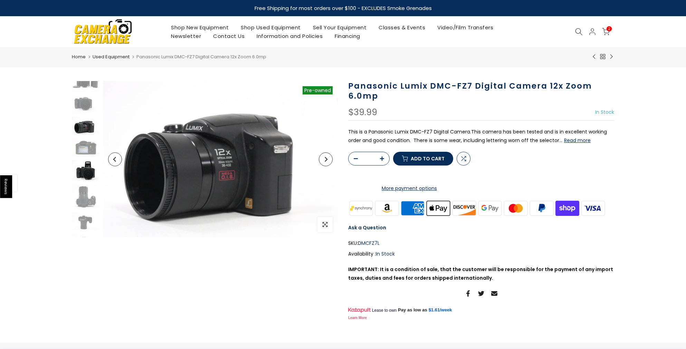
click at [87, 172] on img at bounding box center [86, 170] width 28 height 21
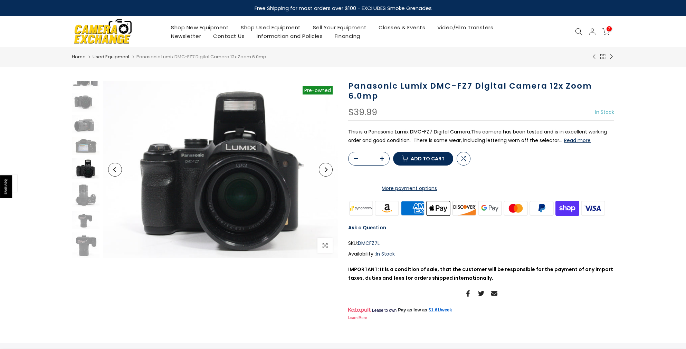
scroll to position [10, 0]
click at [85, 190] on img at bounding box center [86, 195] width 28 height 25
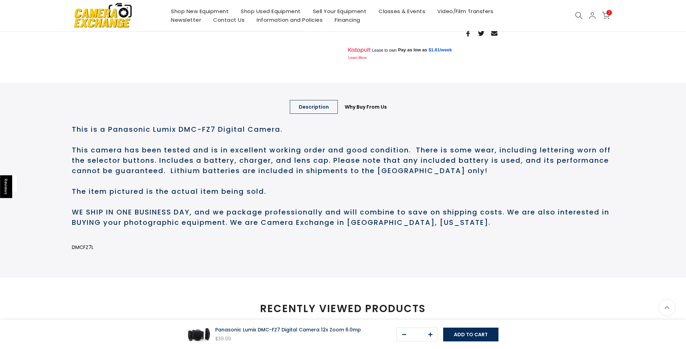
scroll to position [261, 0]
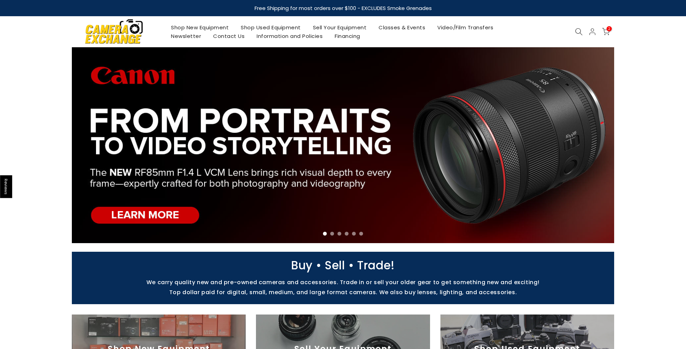
click at [274, 27] on link "Shop Used Equipment" at bounding box center [271, 27] width 72 height 9
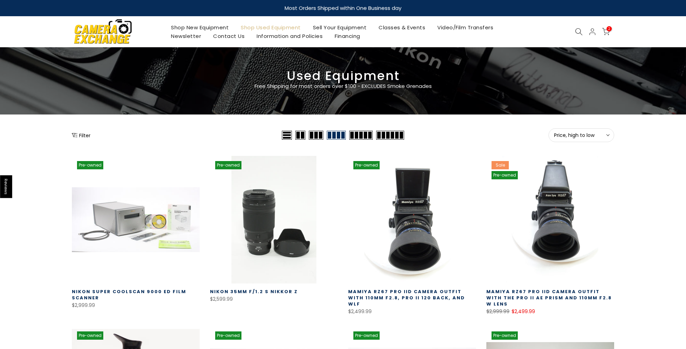
click at [82, 134] on button "Filter" at bounding box center [81, 135] width 19 height 7
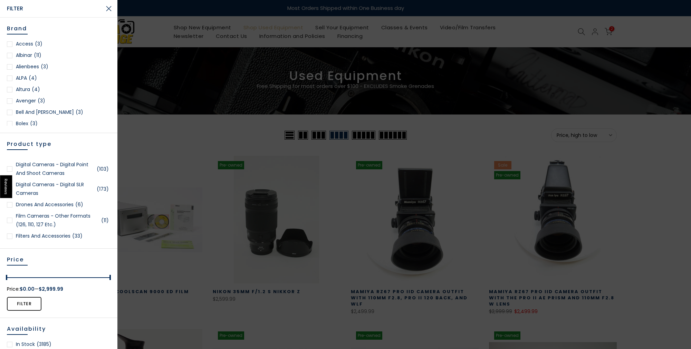
scroll to position [273, 0]
click at [66, 206] on link "Drones and Accessories (6)" at bounding box center [59, 206] width 104 height 9
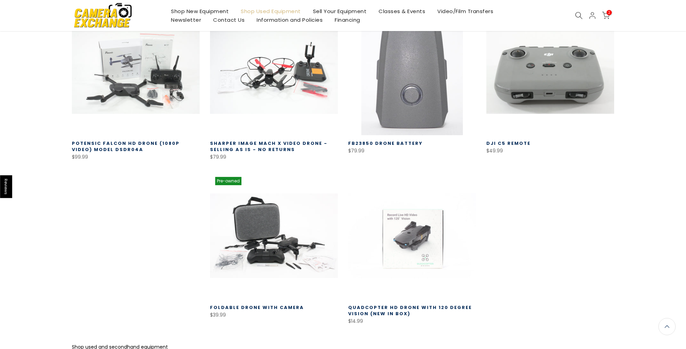
scroll to position [181, 0]
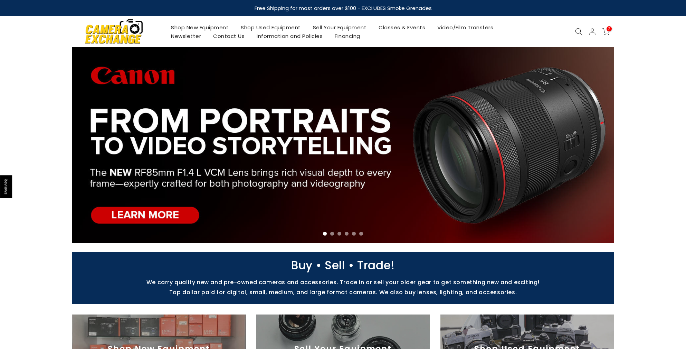
click at [278, 29] on link "Shop Used Equipment" at bounding box center [271, 27] width 72 height 9
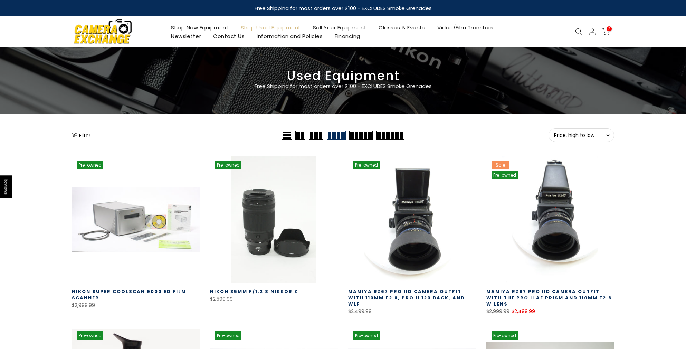
click at [81, 139] on div "Filter" at bounding box center [176, 135] width 208 height 14
click at [81, 135] on button "Filter" at bounding box center [81, 135] width 19 height 7
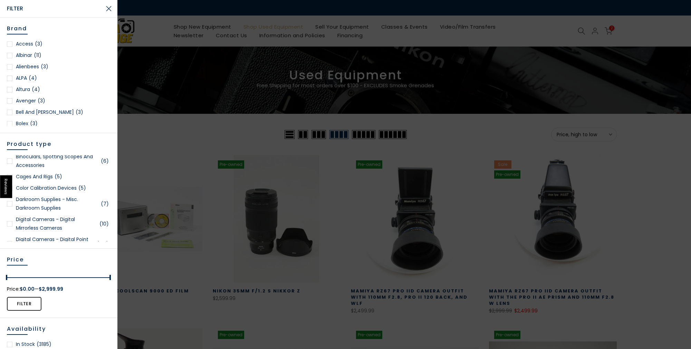
scroll to position [215, 0]
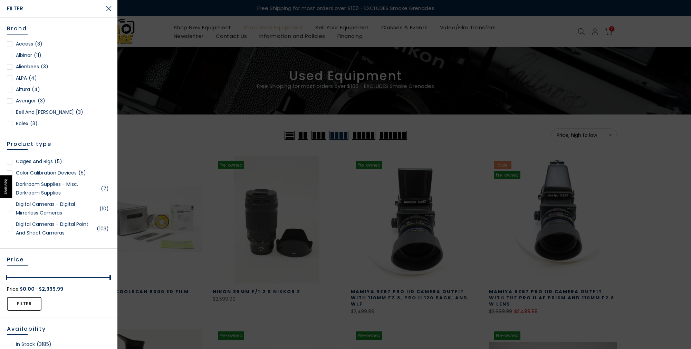
click at [34, 205] on link "Digital Cameras - Digital Mirrorless Cameras (10)" at bounding box center [59, 208] width 104 height 17
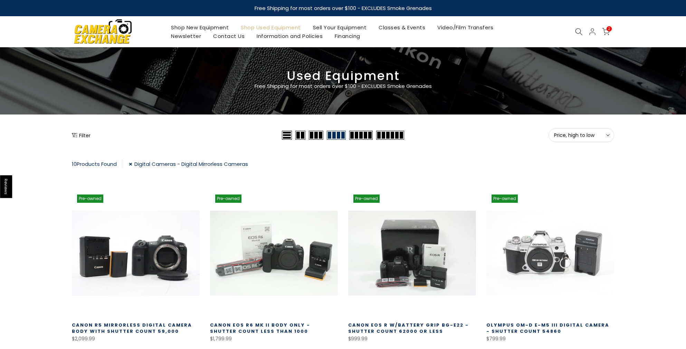
click at [254, 29] on link "Shop Used Equipment" at bounding box center [271, 27] width 72 height 9
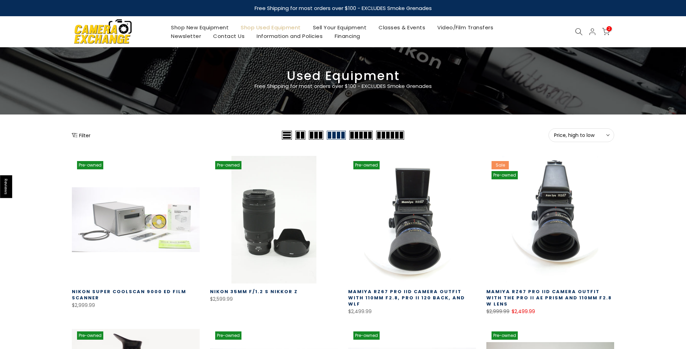
click at [73, 137] on icon "Show filters" at bounding box center [75, 136] width 6 height 6
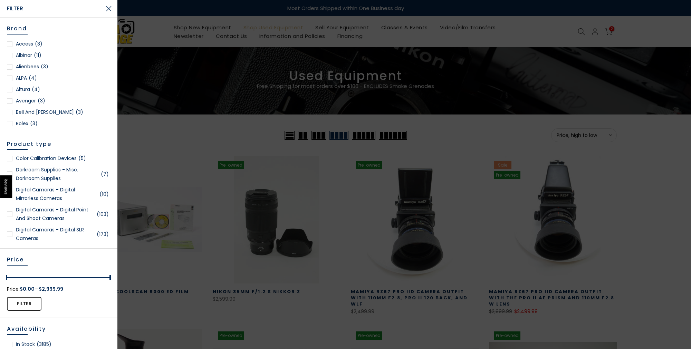
scroll to position [259, 0]
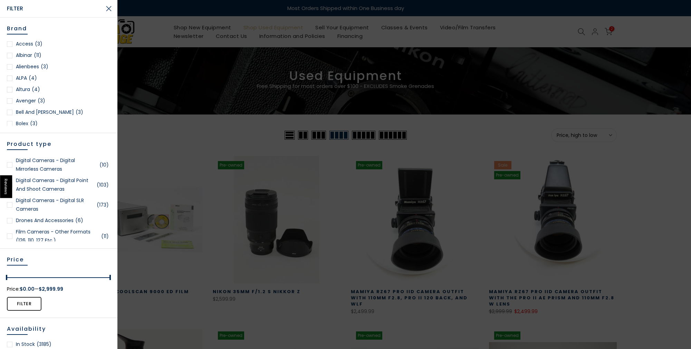
click at [61, 202] on link "Digital Cameras - Digital SLR Cameras (173)" at bounding box center [59, 204] width 104 height 17
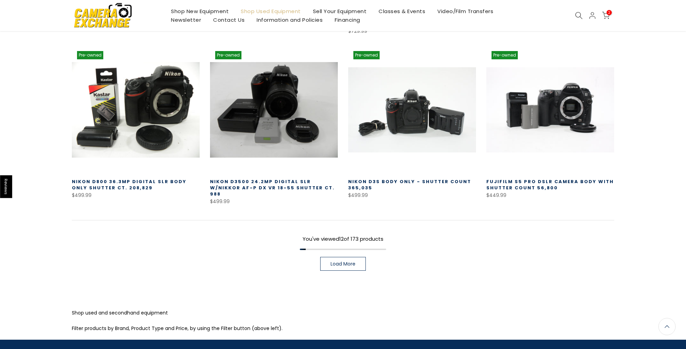
scroll to position [479, 0]
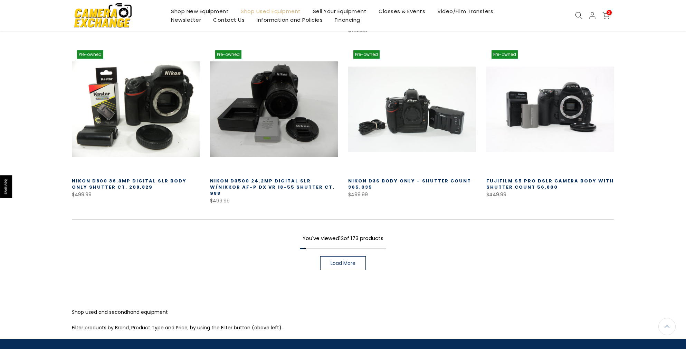
click at [338, 261] on span "Load More" at bounding box center [342, 263] width 25 height 5
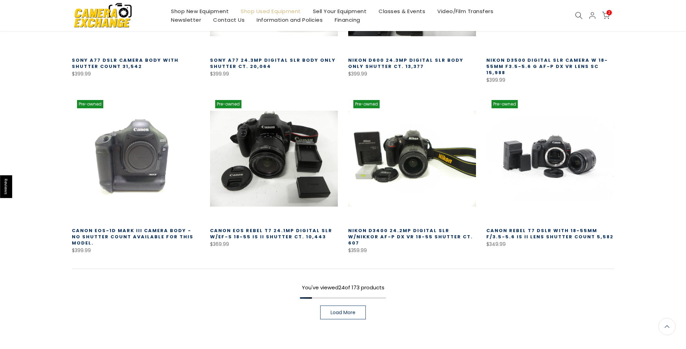
scroll to position [940, 0]
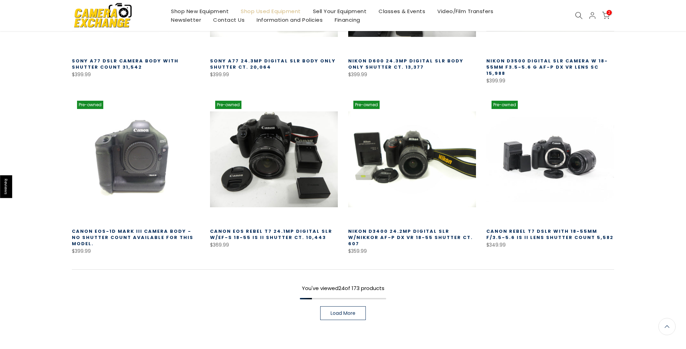
click at [327, 307] on link "Load More" at bounding box center [343, 314] width 46 height 14
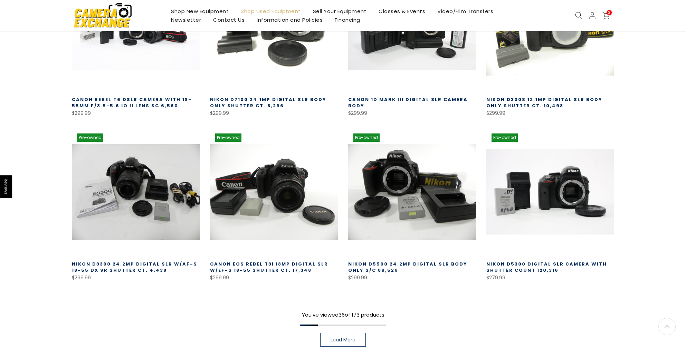
scroll to position [1415, 0]
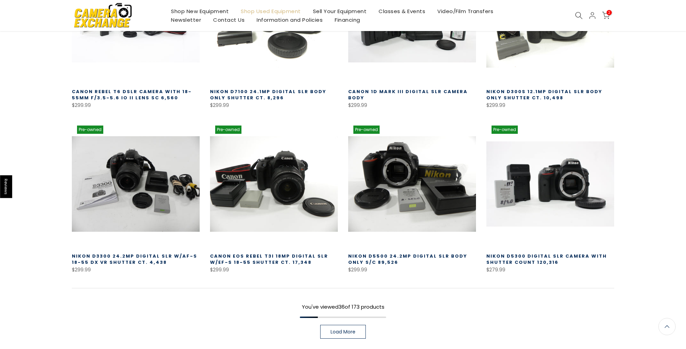
click at [328, 325] on link "Load More" at bounding box center [343, 332] width 46 height 14
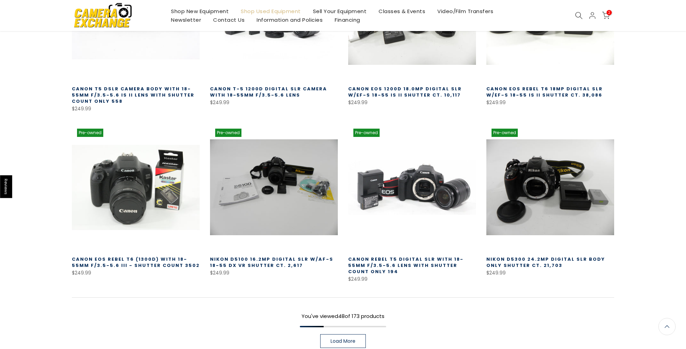
scroll to position [1919, 0]
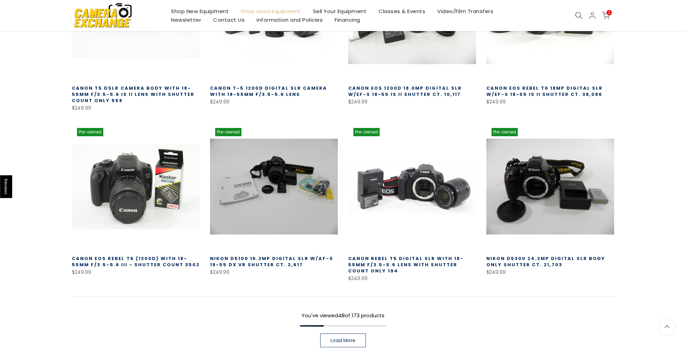
click at [360, 334] on link "Load More" at bounding box center [343, 341] width 46 height 14
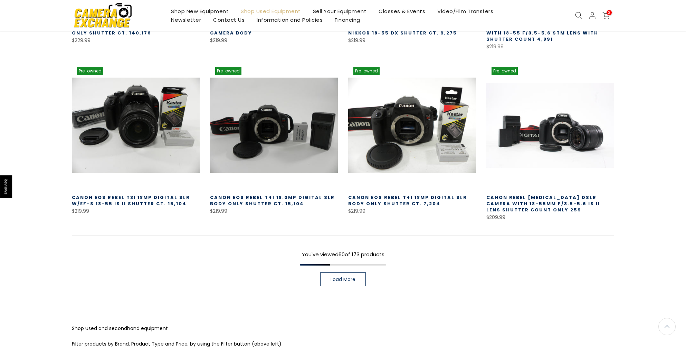
scroll to position [2486, 0]
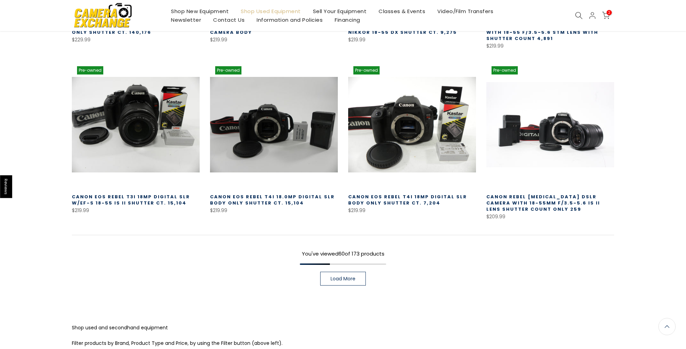
click at [355, 277] on span "Load More" at bounding box center [342, 279] width 25 height 5
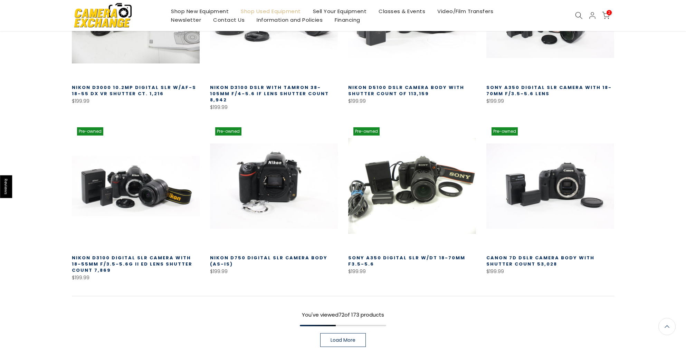
scroll to position [2930, 0]
click at [348, 338] on span "Load More" at bounding box center [342, 340] width 25 height 5
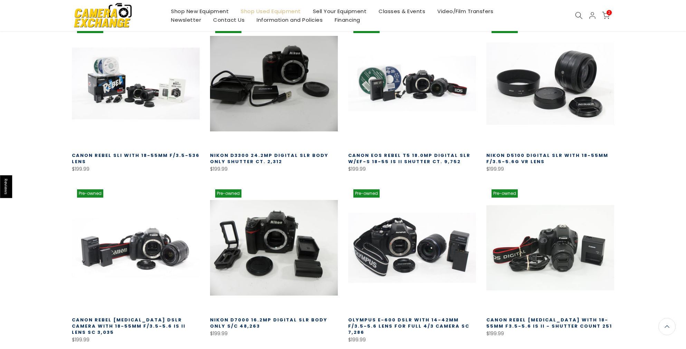
scroll to position [3205, 0]
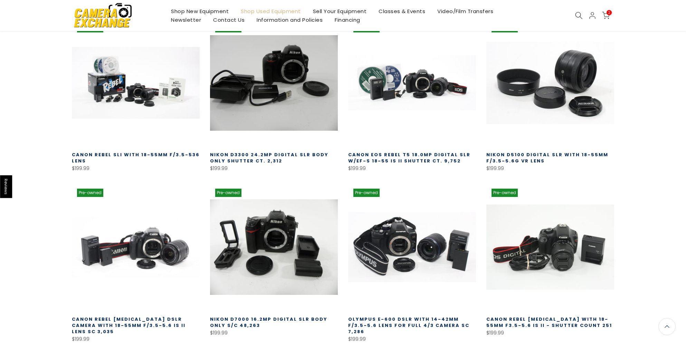
click at [411, 311] on div "Olympus E-600 DSLR with 14-42mm f/3.5-5.6 Lens for Full 4/3 Camera SC 7,286 $19…" at bounding box center [412, 327] width 128 height 32
click at [410, 316] on link "Olympus E-600 DSLR with 14-42mm f/3.5-5.6 Lens for Full 4/3 Camera SC 7,286" at bounding box center [408, 325] width 121 height 19
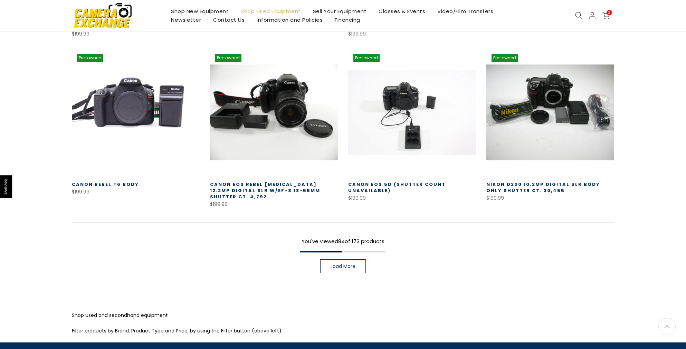
scroll to position [3510, 0]
click at [346, 264] on span "Load More" at bounding box center [342, 266] width 25 height 5
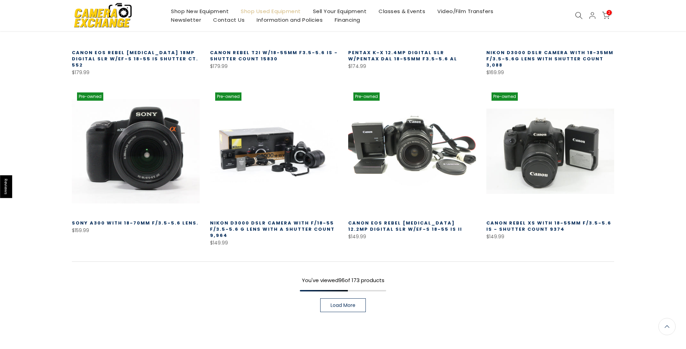
scroll to position [3984, 0]
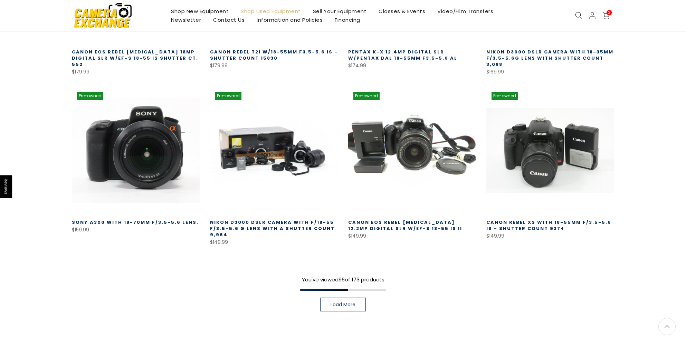
click at [339, 298] on link "Load More" at bounding box center [343, 305] width 46 height 14
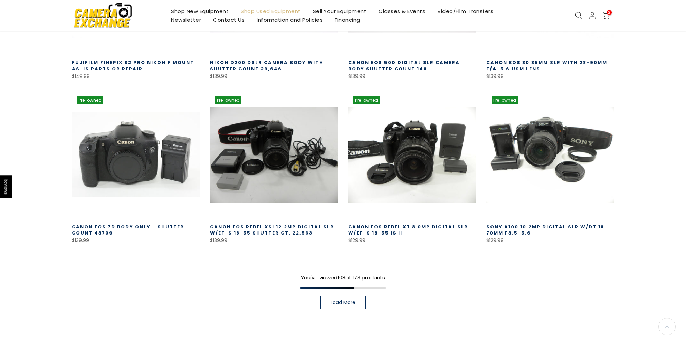
scroll to position [4480, 0]
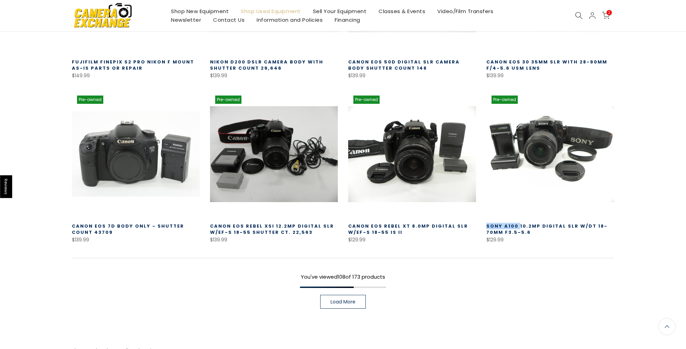
drag, startPoint x: 485, startPoint y: 188, endPoint x: 518, endPoint y: 188, distance: 32.8
click at [518, 188] on div "Pre-owned Quick view Compare * Add to cart Sony a100 10.2mp Digital SLR w/DT 18…" at bounding box center [550, 167] width 138 height 154
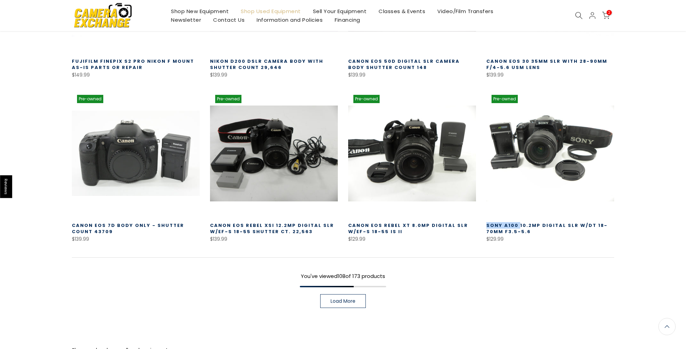
scroll to position [4479, 0]
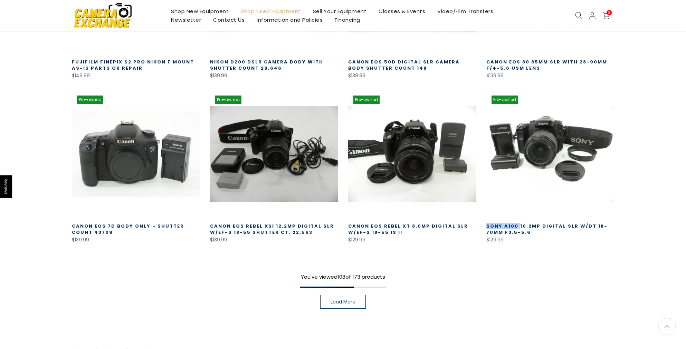
click at [359, 295] on link "Load More" at bounding box center [343, 302] width 46 height 14
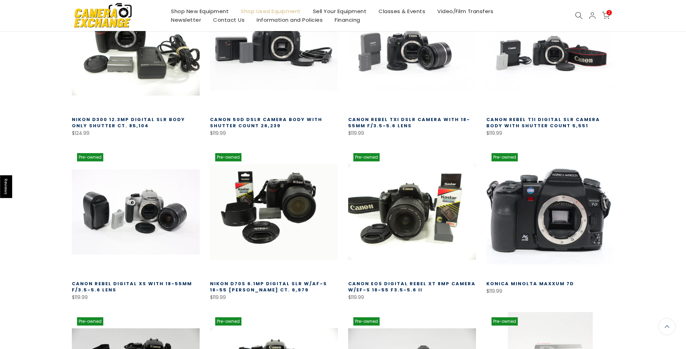
scroll to position [4752, 0]
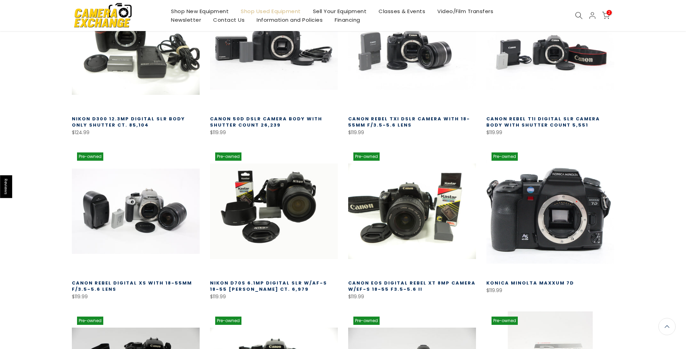
click at [521, 165] on link at bounding box center [550, 211] width 128 height 128
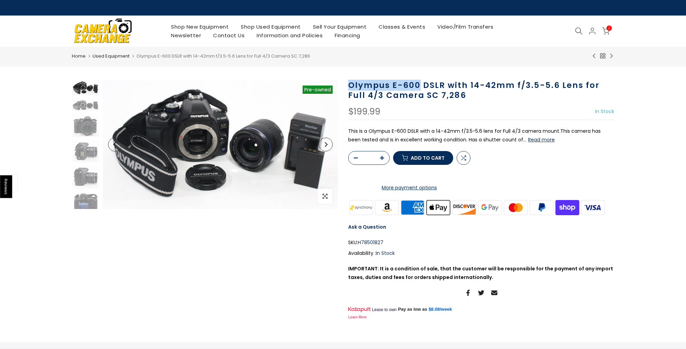
drag, startPoint x: 348, startPoint y: 86, endPoint x: 418, endPoint y: 86, distance: 70.4
click at [418, 86] on h1 "Olympus E-600 DSLR with 14-42mm f/3.5-5.6 Lens for Full 4/3 Camera SC 7,286" at bounding box center [481, 90] width 266 height 20
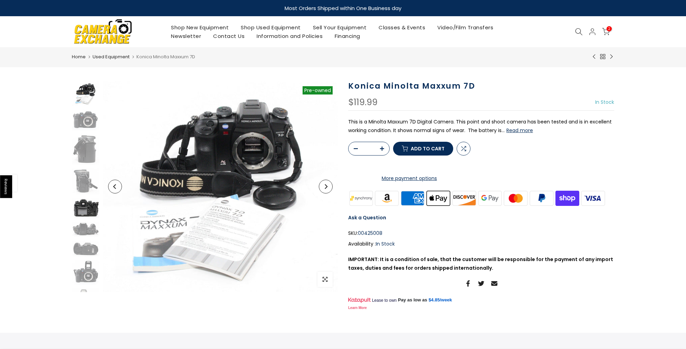
click at [87, 211] on img at bounding box center [86, 208] width 28 height 20
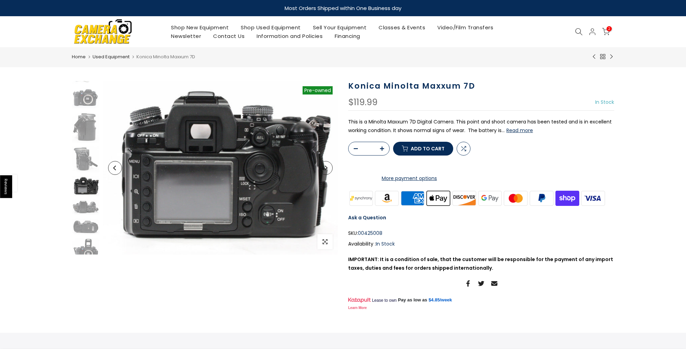
scroll to position [60, 0]
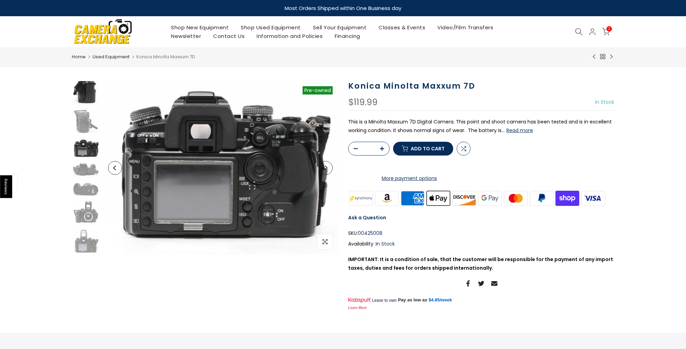
click at [81, 94] on img at bounding box center [86, 89] width 28 height 31
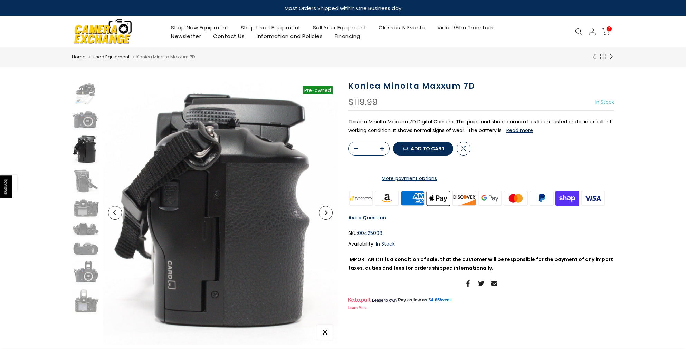
scroll to position [0, 0]
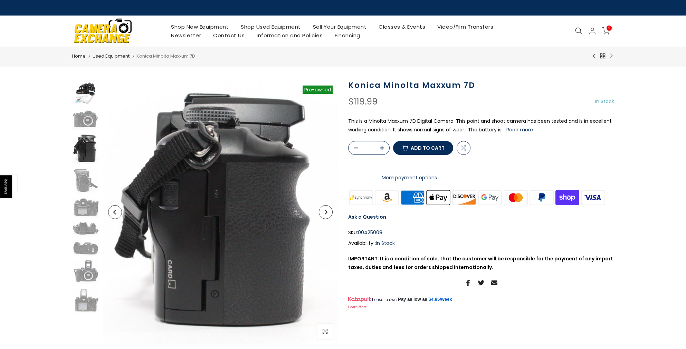
click at [93, 86] on img at bounding box center [86, 92] width 28 height 25
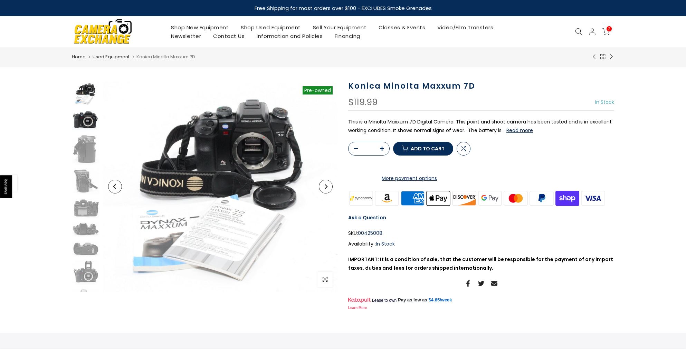
click at [96, 125] on img at bounding box center [86, 119] width 28 height 21
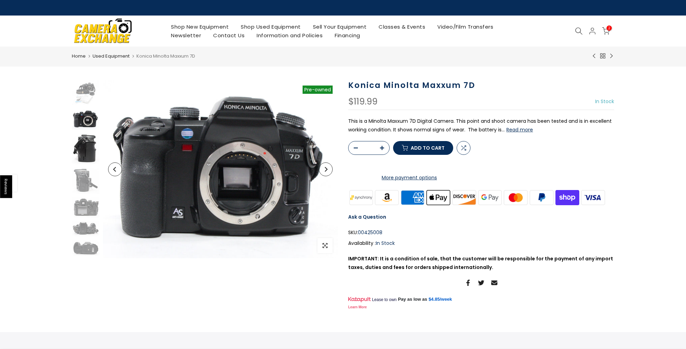
click at [87, 150] on img at bounding box center [86, 148] width 28 height 31
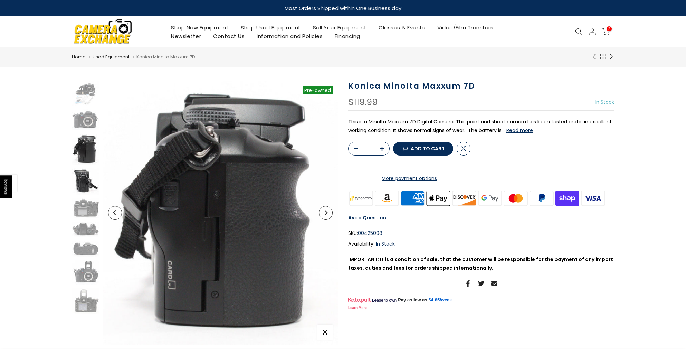
click at [82, 189] on img at bounding box center [86, 182] width 28 height 26
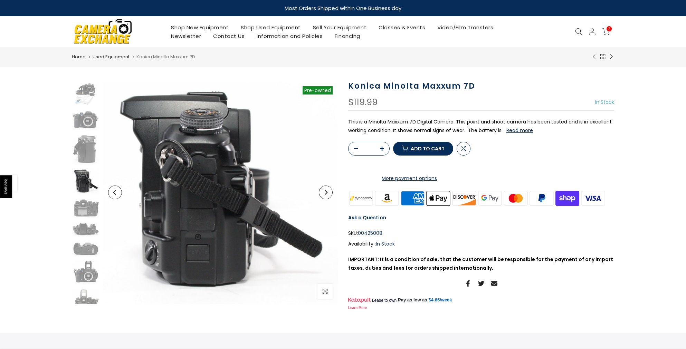
scroll to position [10, 0]
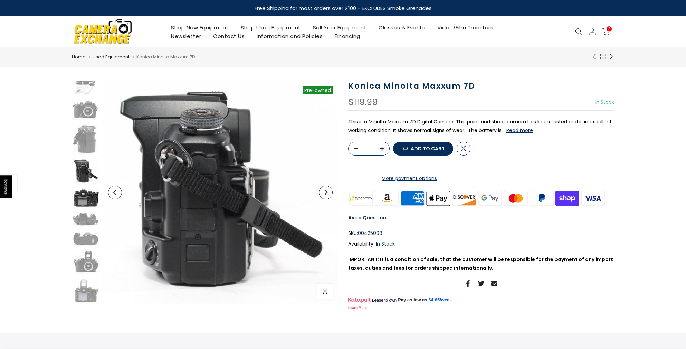
click at [92, 193] on img at bounding box center [86, 198] width 28 height 20
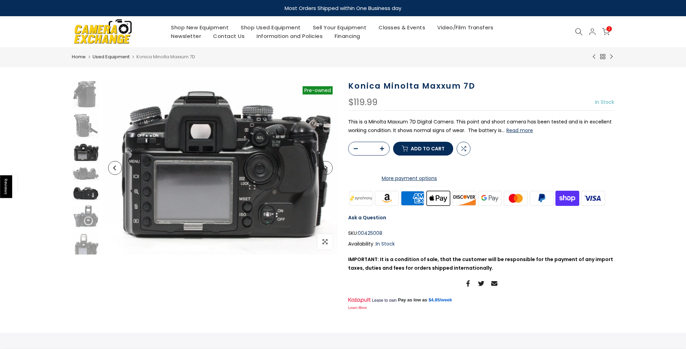
scroll to position [60, 0]
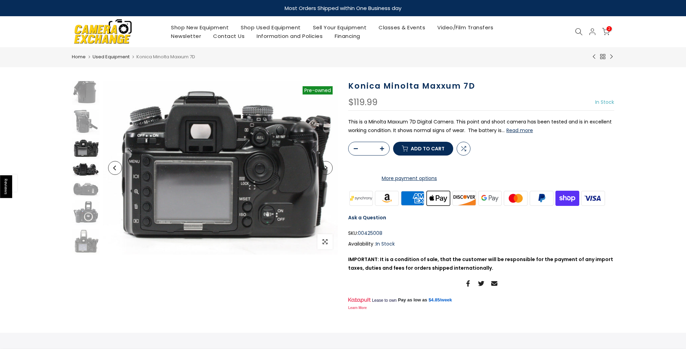
click at [91, 168] on img at bounding box center [86, 170] width 28 height 16
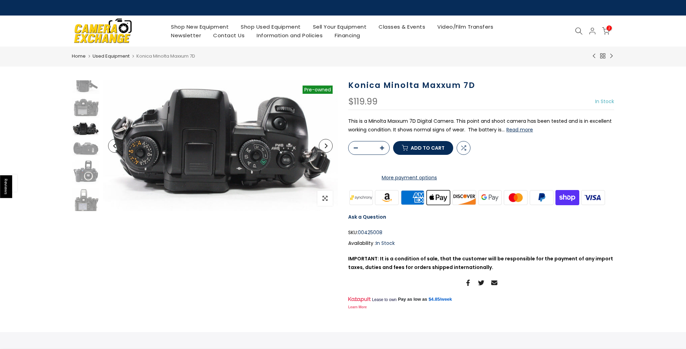
scroll to position [103, 0]
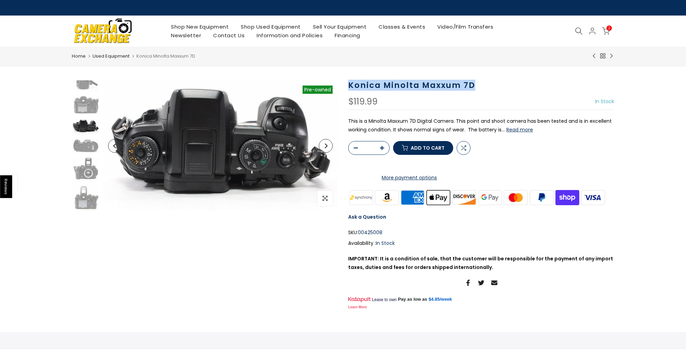
drag, startPoint x: 349, startPoint y: 85, endPoint x: 482, endPoint y: 85, distance: 132.9
click at [482, 85] on h1 "Konica Minolta Maxxum 7D" at bounding box center [481, 85] width 266 height 10
click at [88, 122] on img at bounding box center [86, 127] width 28 height 16
click at [87, 143] on img at bounding box center [86, 146] width 28 height 16
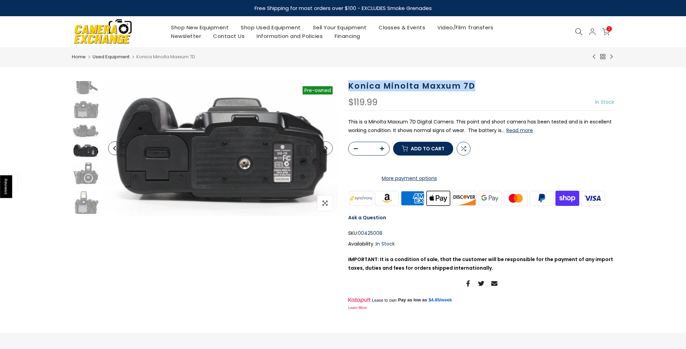
scroll to position [98, 0]
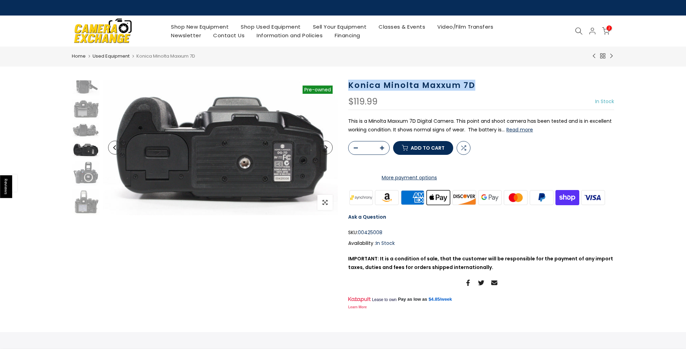
click at [88, 186] on div at bounding box center [85, 98] width 29 height 233
click at [89, 176] on img at bounding box center [86, 173] width 28 height 25
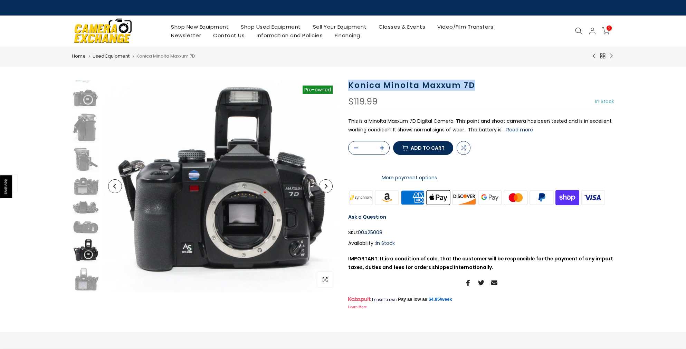
scroll to position [21, 0]
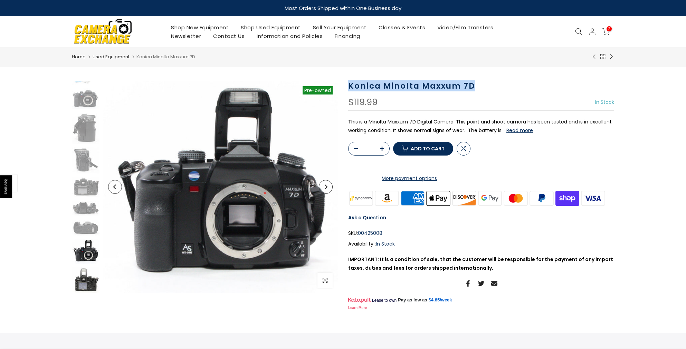
click at [88, 289] on img at bounding box center [86, 281] width 28 height 26
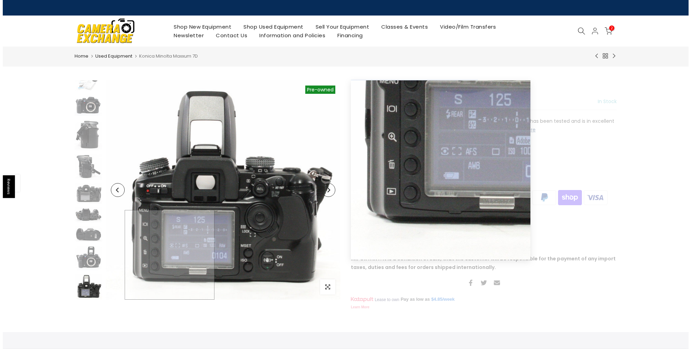
scroll to position [1, 0]
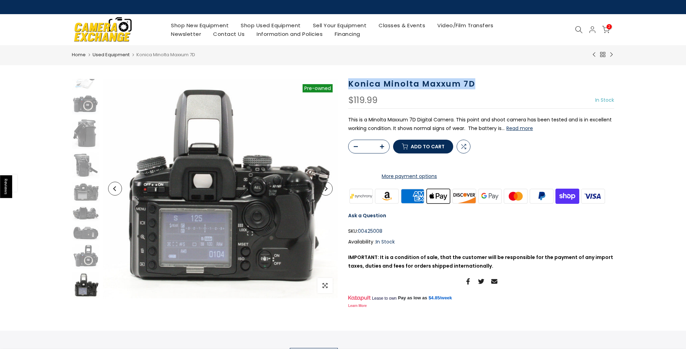
click at [428, 149] on span "Add to cart" at bounding box center [428, 146] width 34 height 5
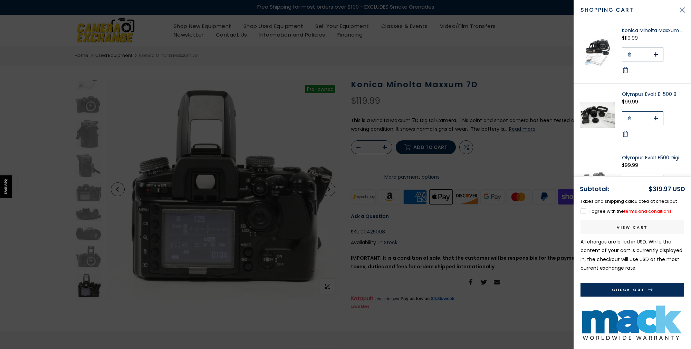
click at [649, 168] on div "$99.99" at bounding box center [653, 165] width 62 height 9
click at [636, 223] on link "View cart" at bounding box center [632, 228] width 104 height 14
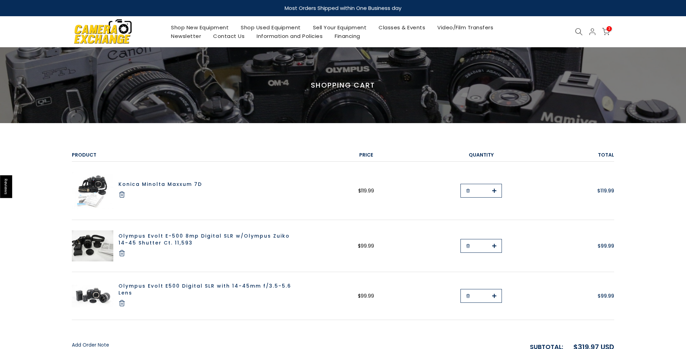
click at [212, 235] on link "Olympus Evolt E-500 8mp Digital SLR w/Olympus Zuiko 14-45 Shutter Ct. 11,593" at bounding box center [203, 240] width 171 height 14
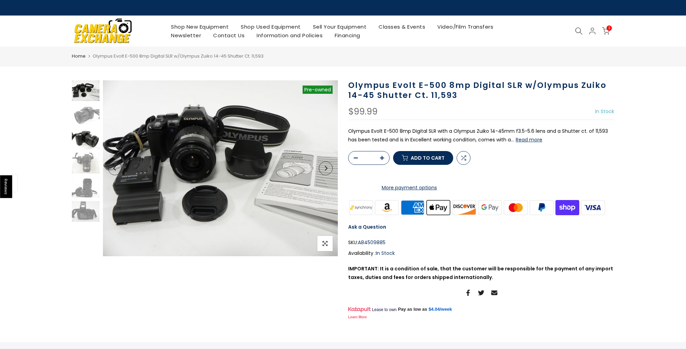
click at [89, 147] on img at bounding box center [86, 139] width 28 height 21
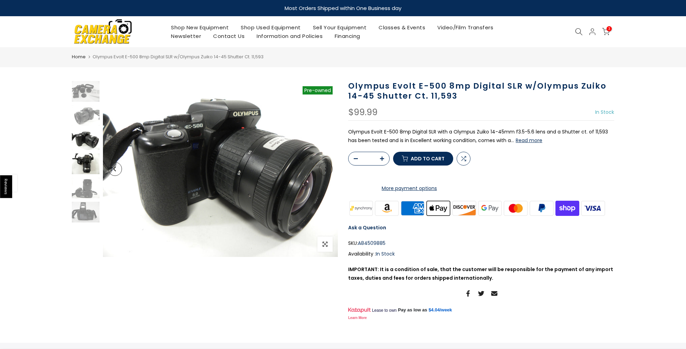
click at [89, 172] on img at bounding box center [86, 164] width 28 height 21
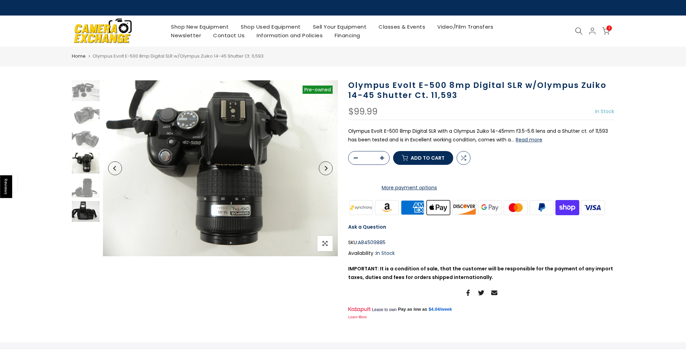
click at [89, 212] on img at bounding box center [86, 211] width 28 height 21
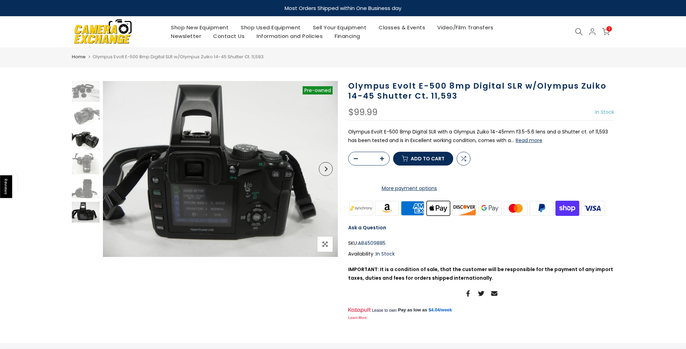
click at [94, 147] on img at bounding box center [86, 139] width 28 height 21
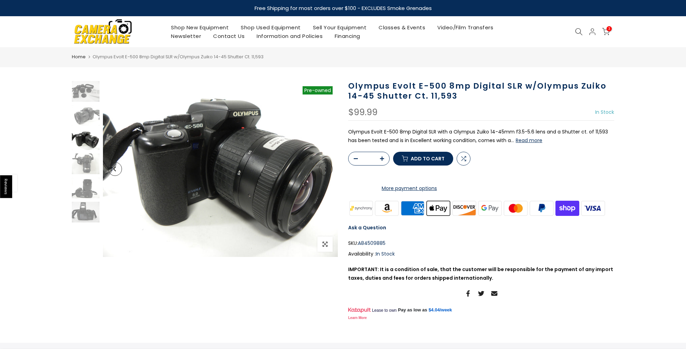
click at [580, 33] on use at bounding box center [578, 31] width 7 height 7
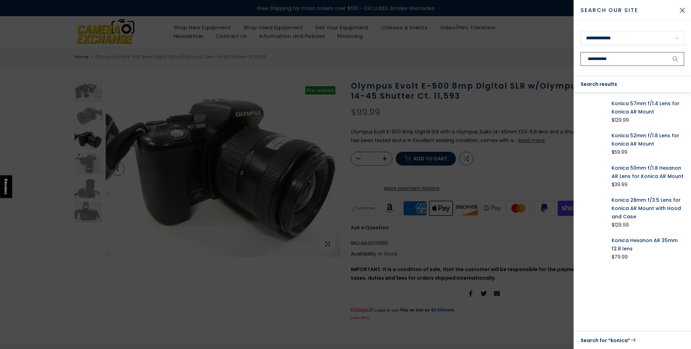
type input "**********"
click at [667, 52] on button "submit" at bounding box center [675, 59] width 17 height 14
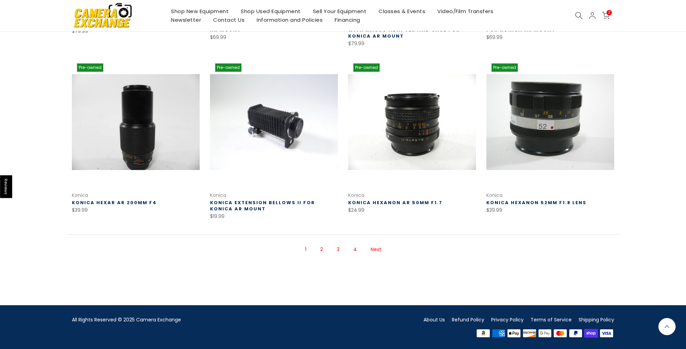
scroll to position [439, 0]
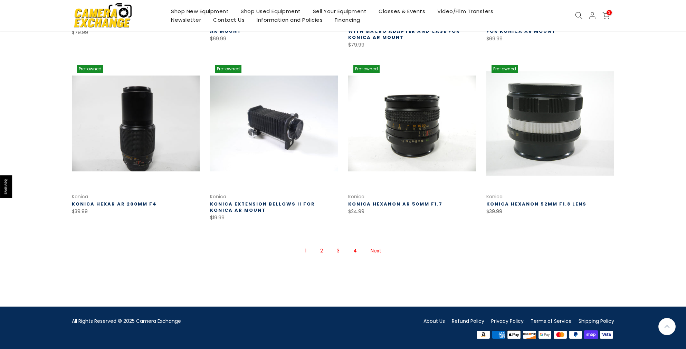
click at [546, 105] on link at bounding box center [550, 124] width 128 height 128
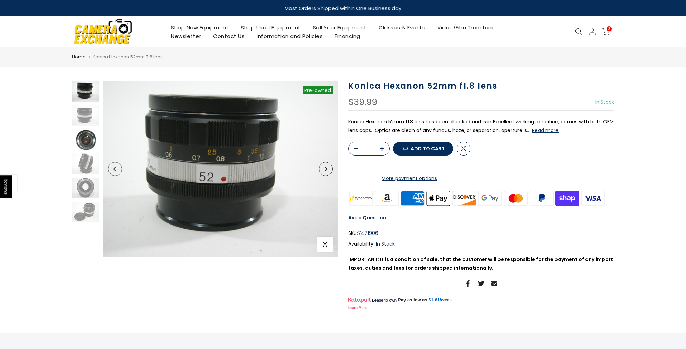
click at [85, 134] on img at bounding box center [86, 139] width 28 height 21
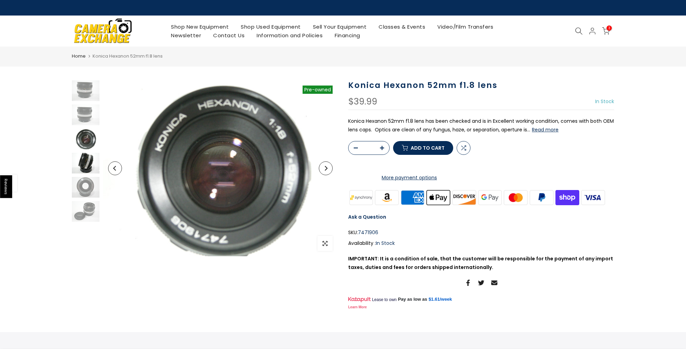
click at [84, 163] on img at bounding box center [86, 163] width 28 height 21
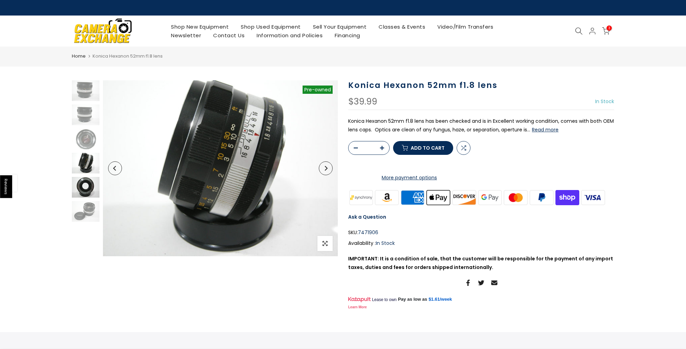
click at [87, 194] on img at bounding box center [86, 187] width 28 height 21
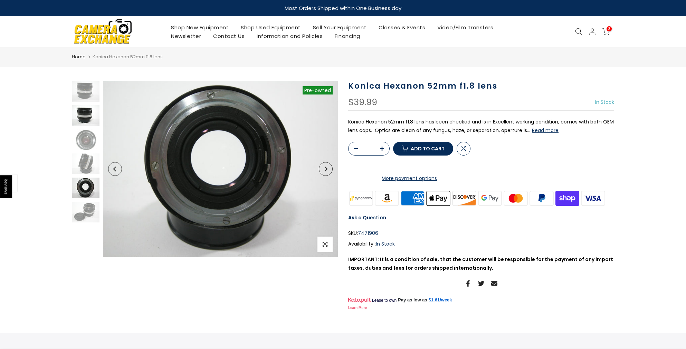
click at [83, 114] on img at bounding box center [86, 115] width 28 height 21
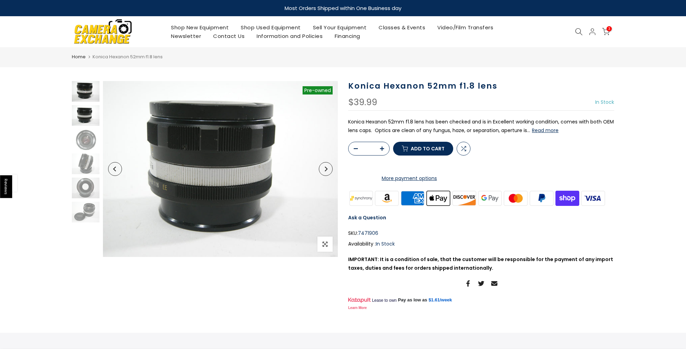
click at [88, 90] on img at bounding box center [86, 91] width 28 height 21
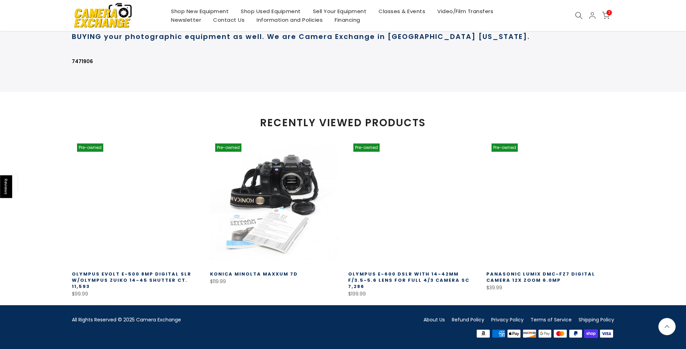
scroll to position [403, 0]
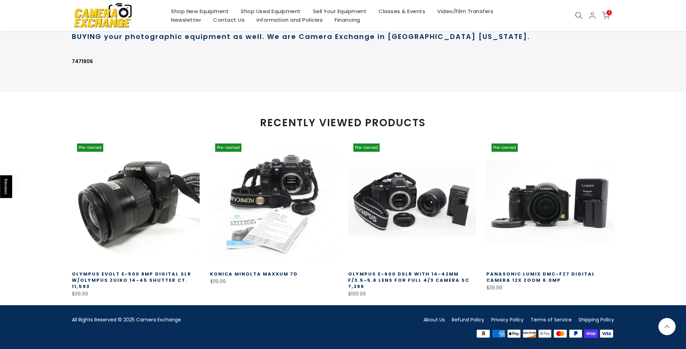
click at [116, 186] on link at bounding box center [136, 202] width 128 height 128
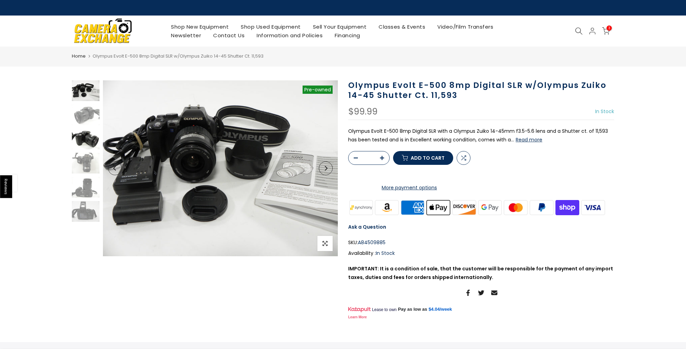
click at [90, 144] on img at bounding box center [86, 139] width 28 height 21
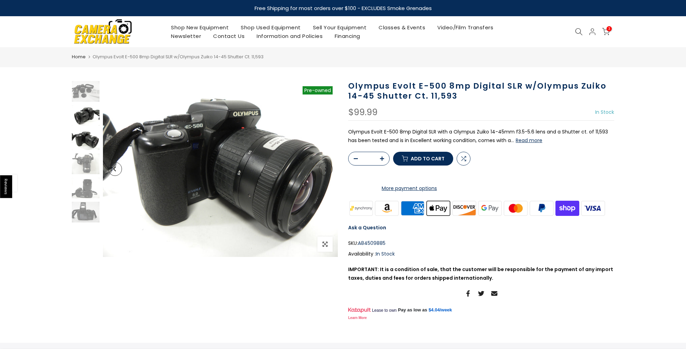
click at [88, 116] on img at bounding box center [86, 115] width 28 height 21
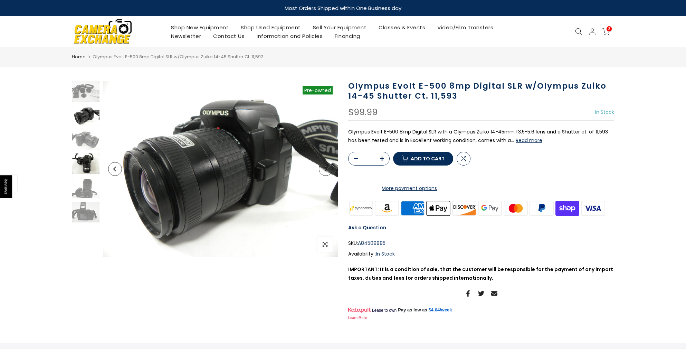
click at [88, 161] on img at bounding box center [86, 164] width 28 height 21
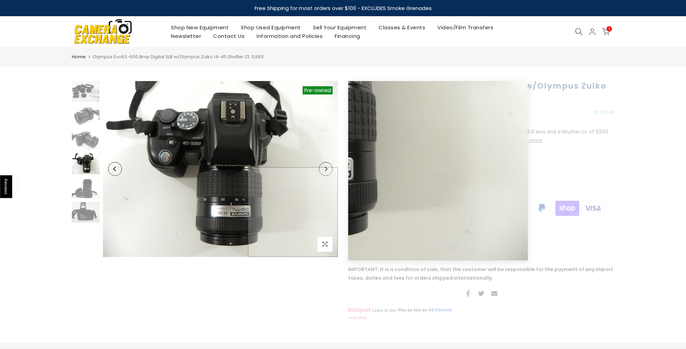
click at [325, 254] on img at bounding box center [220, 169] width 235 height 176
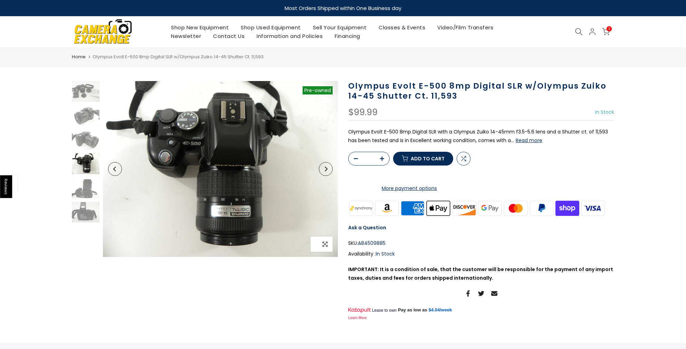
click at [320, 248] on span "button" at bounding box center [324, 244] width 15 height 15
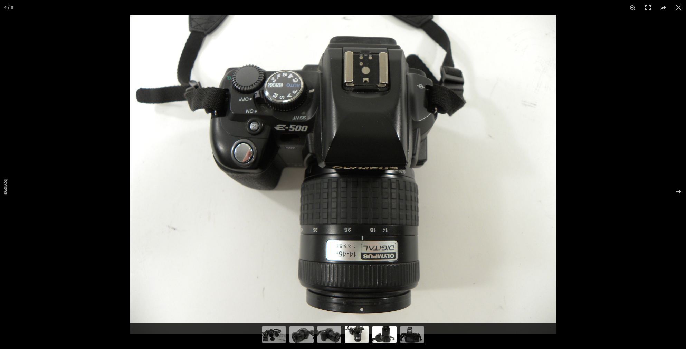
click at [381, 341] on img at bounding box center [384, 334] width 24 height 18
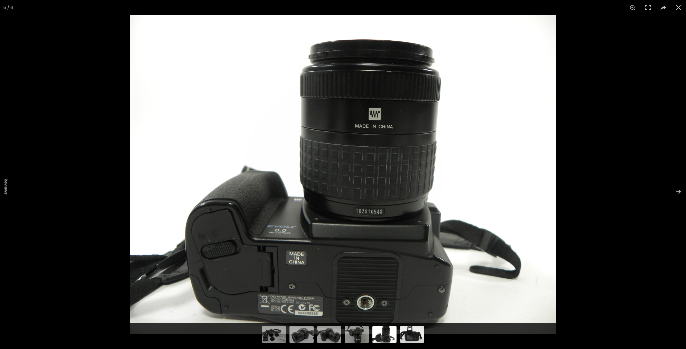
click at [403, 336] on img at bounding box center [412, 334] width 24 height 18
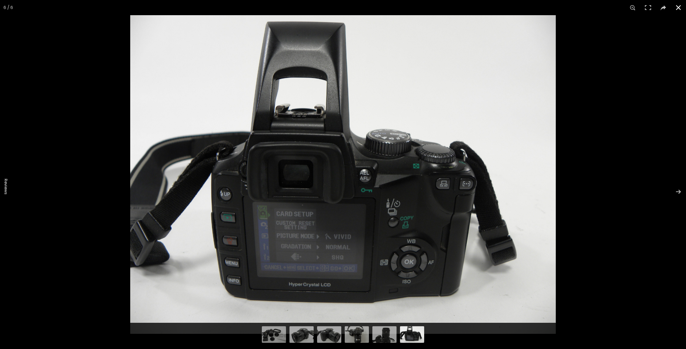
click at [677, 6] on button at bounding box center [678, 7] width 15 height 15
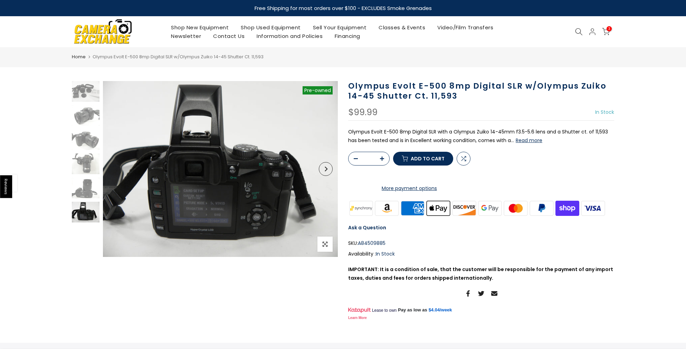
click at [576, 33] on use at bounding box center [578, 31] width 7 height 7
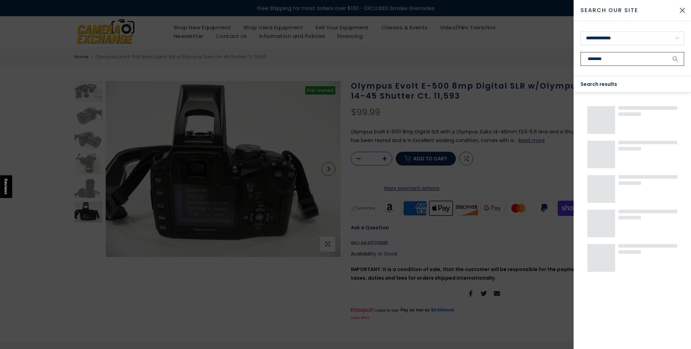
type input "********"
click at [667, 52] on button "submit" at bounding box center [675, 59] width 17 height 14
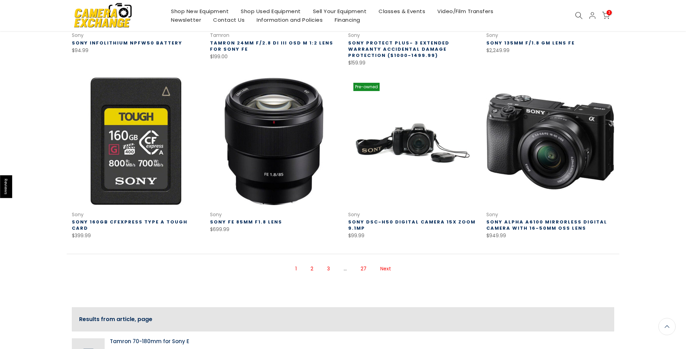
scroll to position [426, 0]
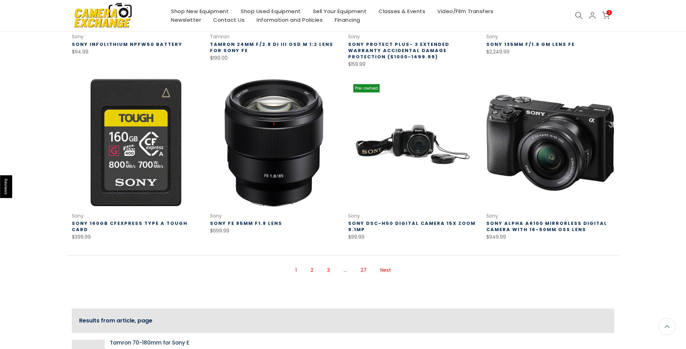
click at [311, 269] on link "2" at bounding box center [312, 270] width 10 height 12
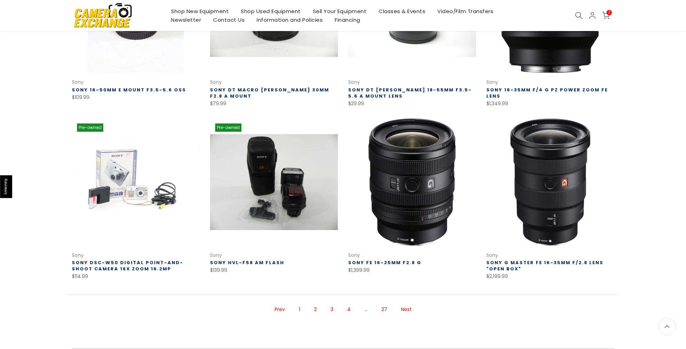
scroll to position [375, 0]
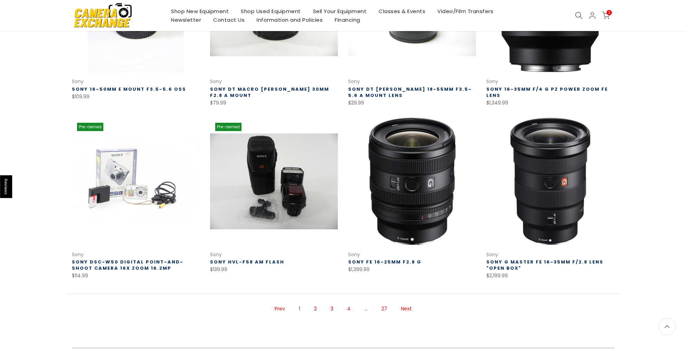
click at [331, 305] on link "3" at bounding box center [332, 309] width 10 height 12
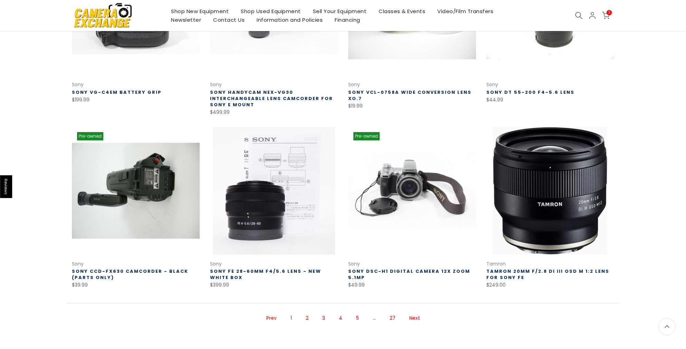
scroll to position [376, 0]
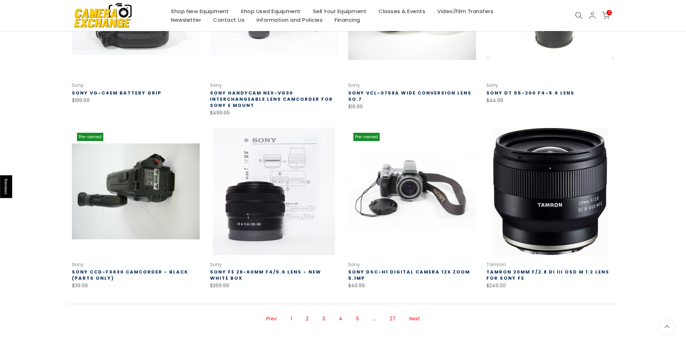
click at [341, 315] on link "4" at bounding box center [340, 319] width 10 height 12
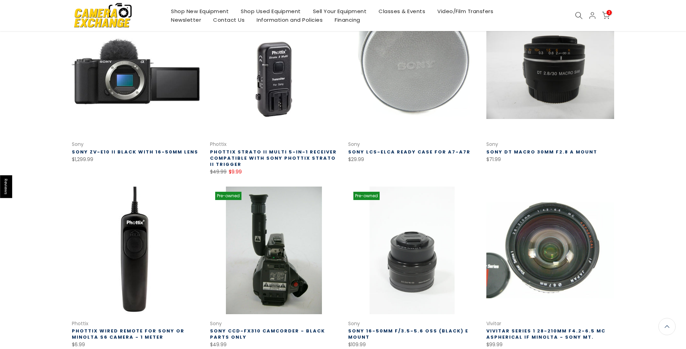
scroll to position [313, 0]
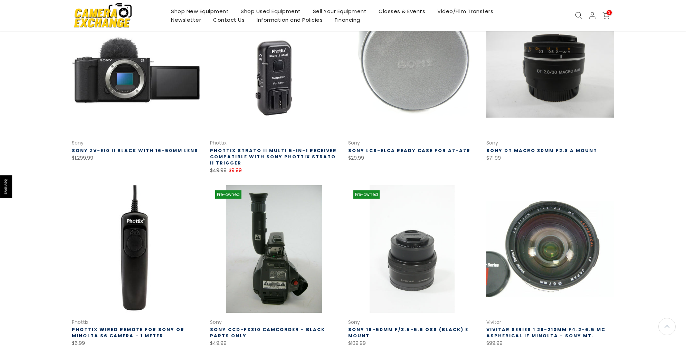
click at [422, 112] on link at bounding box center [412, 70] width 128 height 128
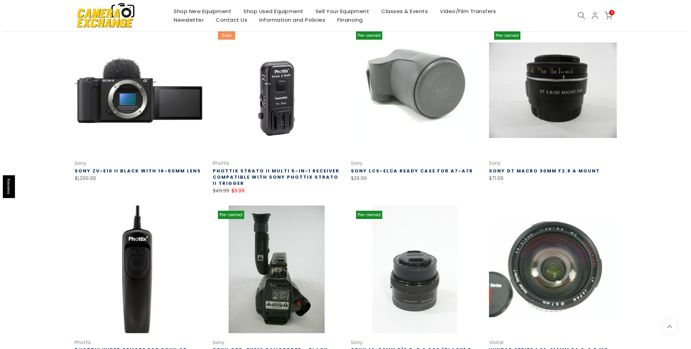
scroll to position [0, 0]
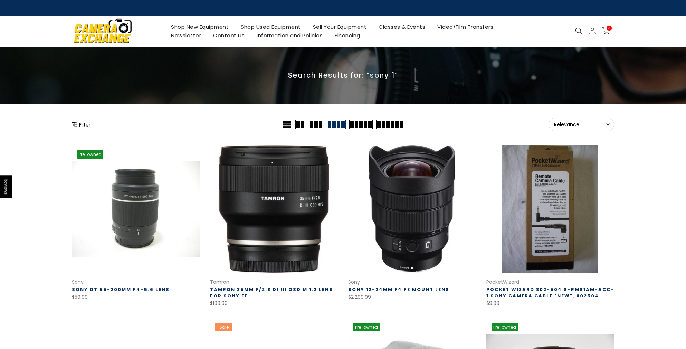
click at [76, 123] on icon "Show filters" at bounding box center [75, 125] width 6 height 6
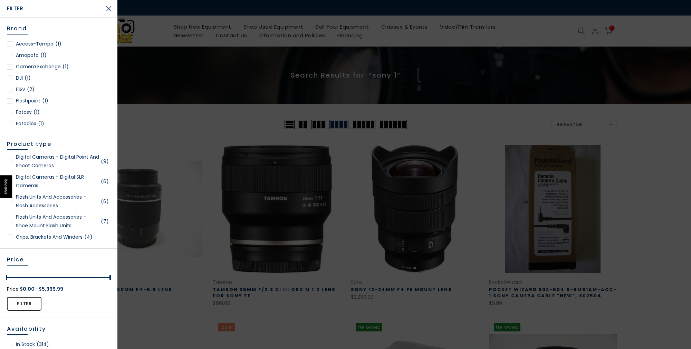
scroll to position [184, 0]
click at [32, 185] on link "Digital Cameras - Digital SLR Cameras (6)" at bounding box center [59, 182] width 104 height 17
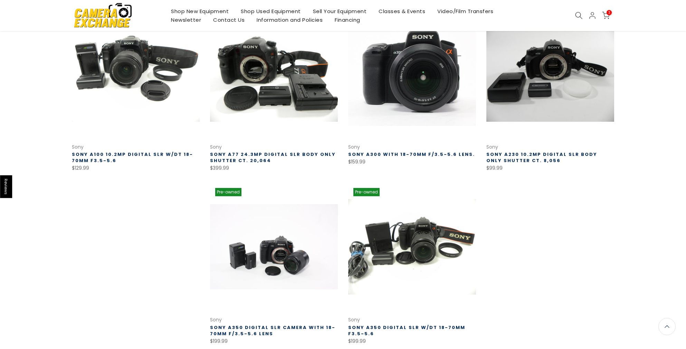
scroll to position [169, 0]
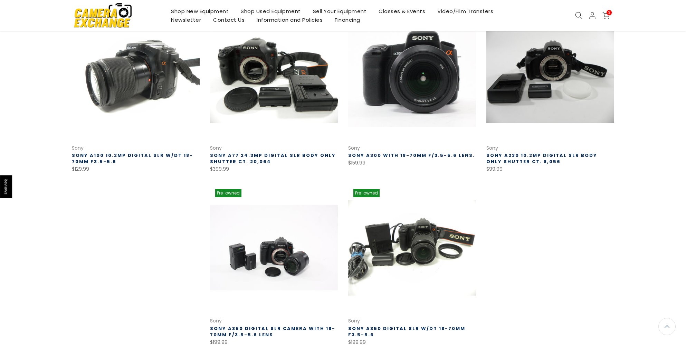
click at [139, 77] on link at bounding box center [136, 75] width 128 height 128
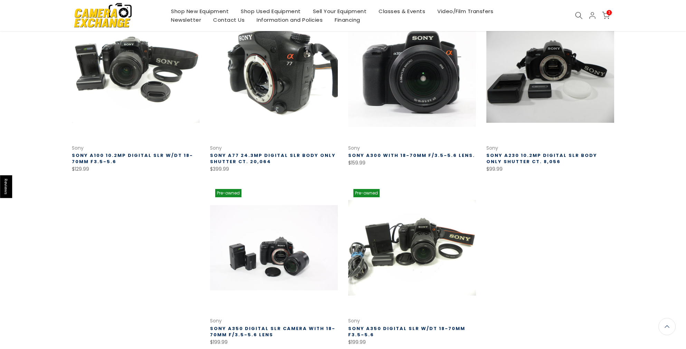
click at [238, 87] on link at bounding box center [274, 75] width 128 height 128
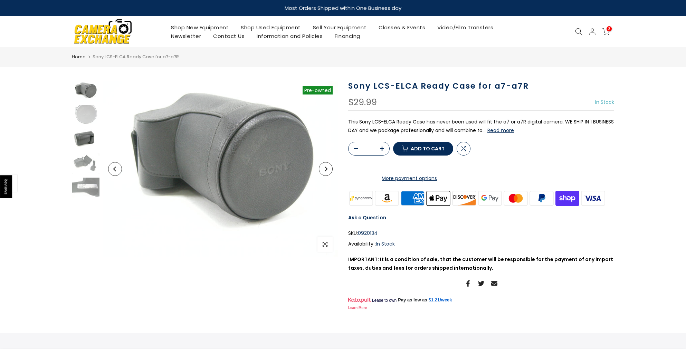
click at [77, 145] on img at bounding box center [86, 139] width 28 height 21
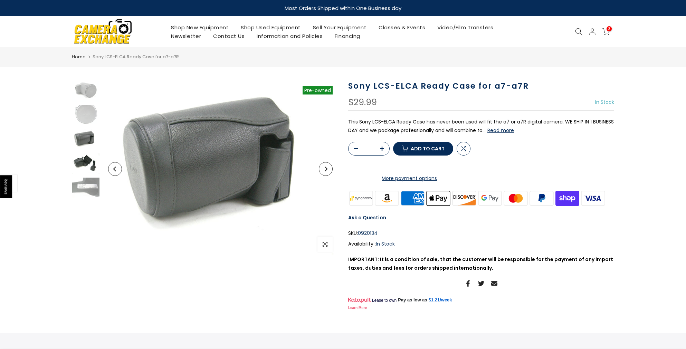
click at [80, 158] on img at bounding box center [86, 164] width 28 height 21
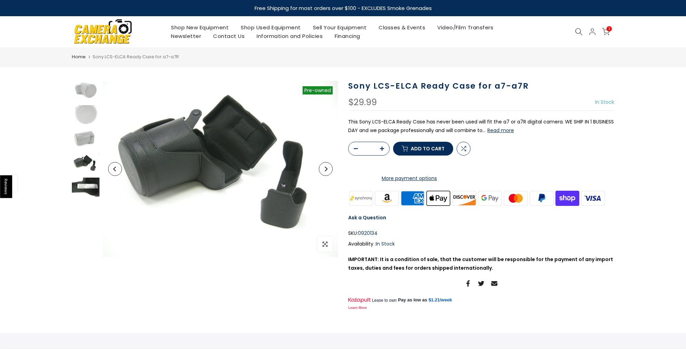
click at [86, 184] on img at bounding box center [86, 188] width 28 height 21
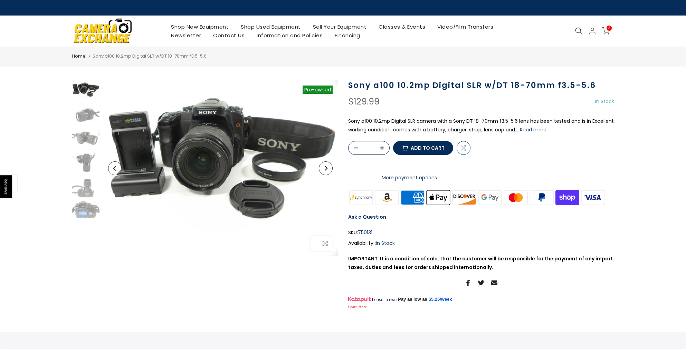
click at [323, 246] on icon "button" at bounding box center [325, 244] width 5 height 6
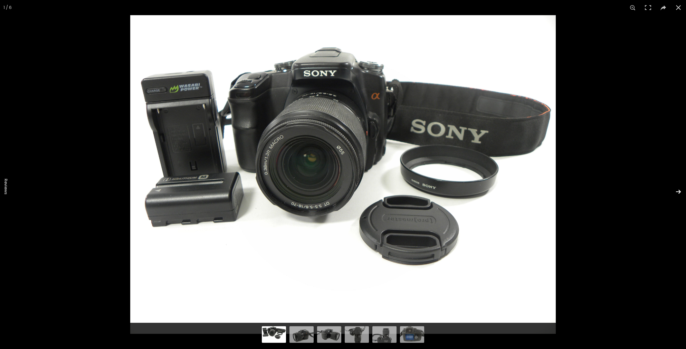
click at [680, 194] on button at bounding box center [674, 192] width 24 height 35
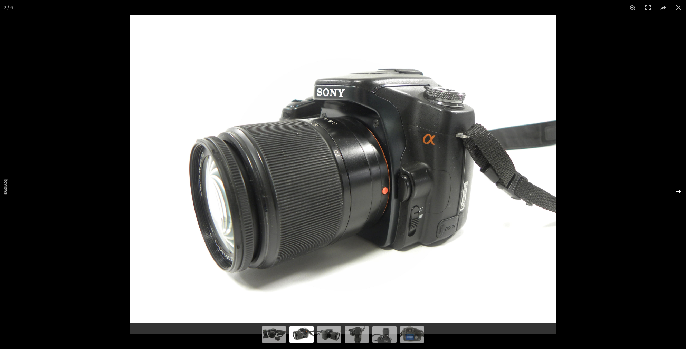
click at [680, 194] on button at bounding box center [674, 192] width 24 height 35
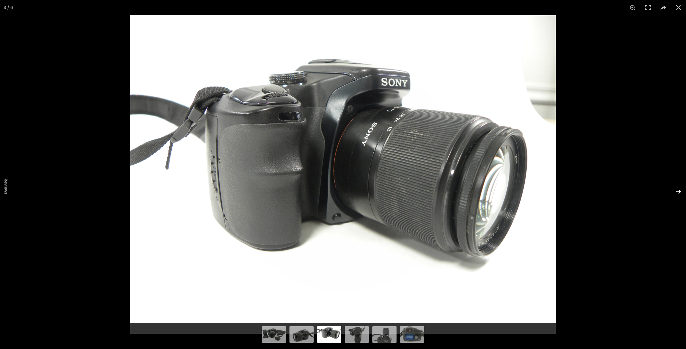
click at [679, 193] on button at bounding box center [674, 192] width 24 height 35
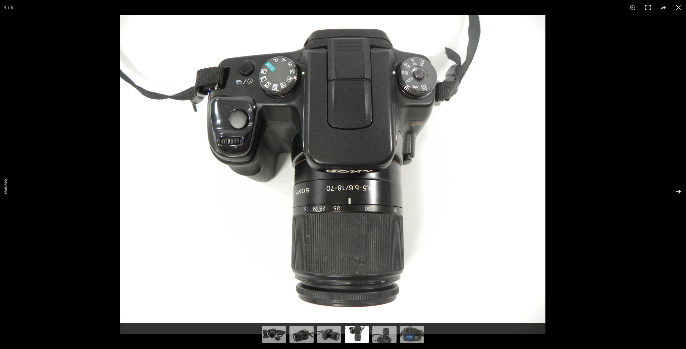
click at [678, 198] on button at bounding box center [674, 192] width 24 height 35
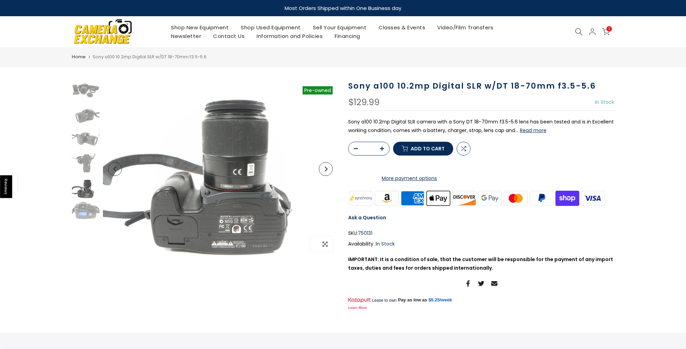
click at [323, 249] on span "button" at bounding box center [324, 244] width 15 height 15
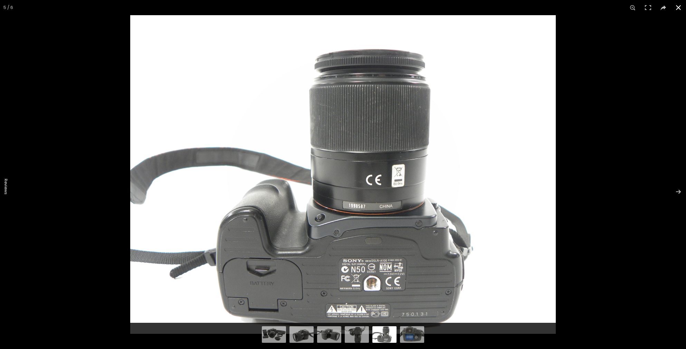
click at [681, 7] on button at bounding box center [678, 7] width 15 height 15
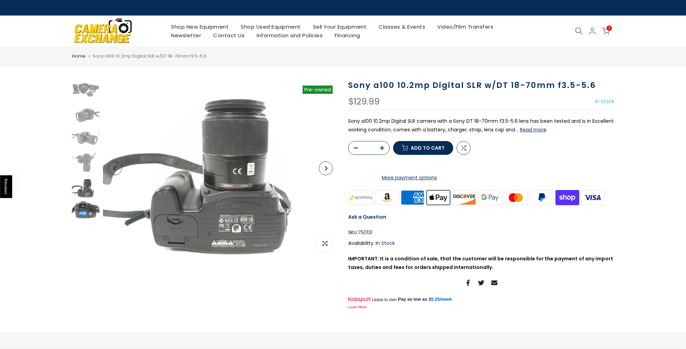
click at [85, 213] on img at bounding box center [86, 211] width 28 height 21
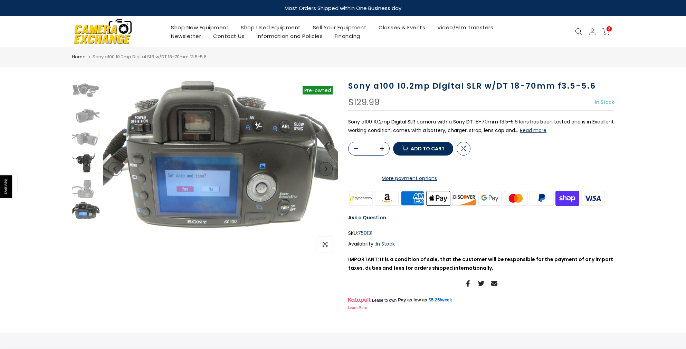
drag, startPoint x: 59, startPoint y: 160, endPoint x: 84, endPoint y: 173, distance: 29.0
click at [83, 173] on section "Sold out Pre order Pre-owned Click to enlarge Sony a100 10.2mp Digital SLR w/DT…" at bounding box center [343, 284] width 686 height 406
click at [88, 166] on img at bounding box center [86, 164] width 28 height 21
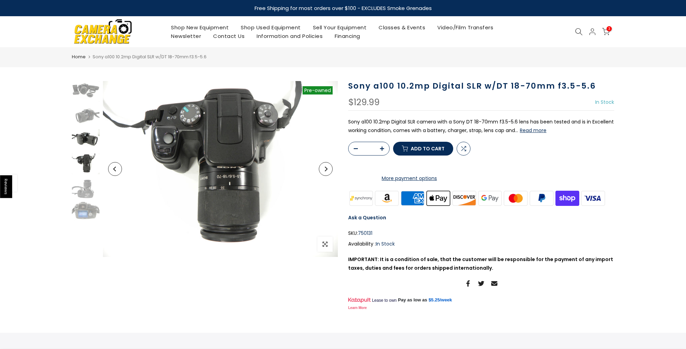
click at [88, 142] on img at bounding box center [86, 139] width 28 height 21
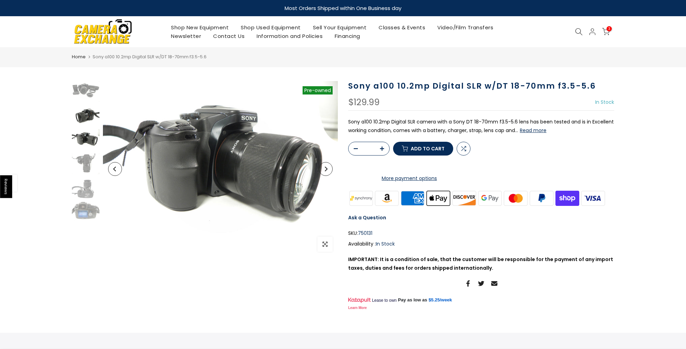
click at [85, 122] on img at bounding box center [86, 115] width 28 height 21
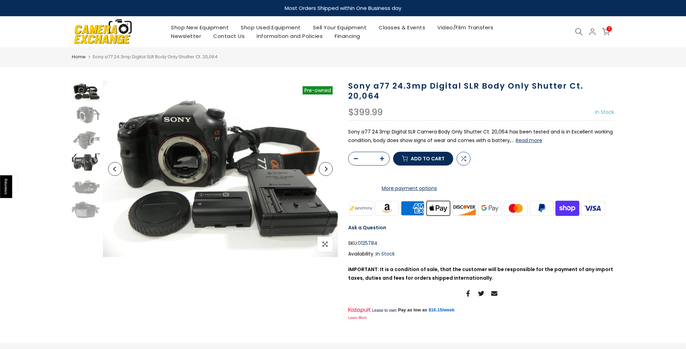
click at [78, 164] on img at bounding box center [86, 164] width 28 height 21
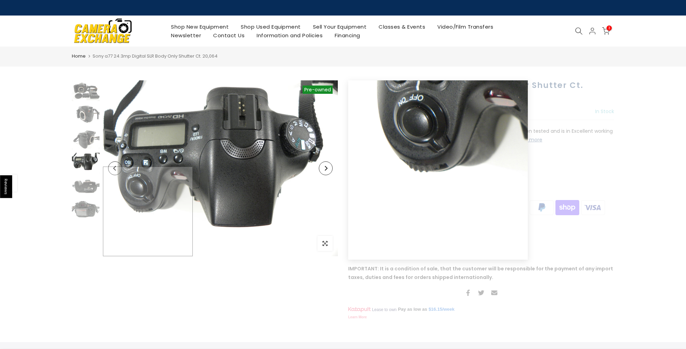
click at [107, 211] on img at bounding box center [220, 168] width 235 height 176
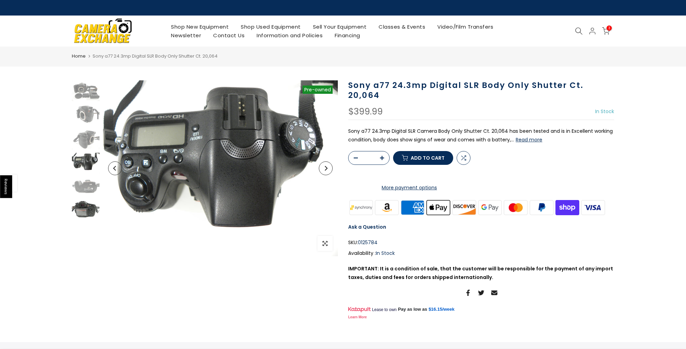
click at [88, 206] on img at bounding box center [86, 211] width 28 height 21
